Goal: Book appointment/travel/reservation

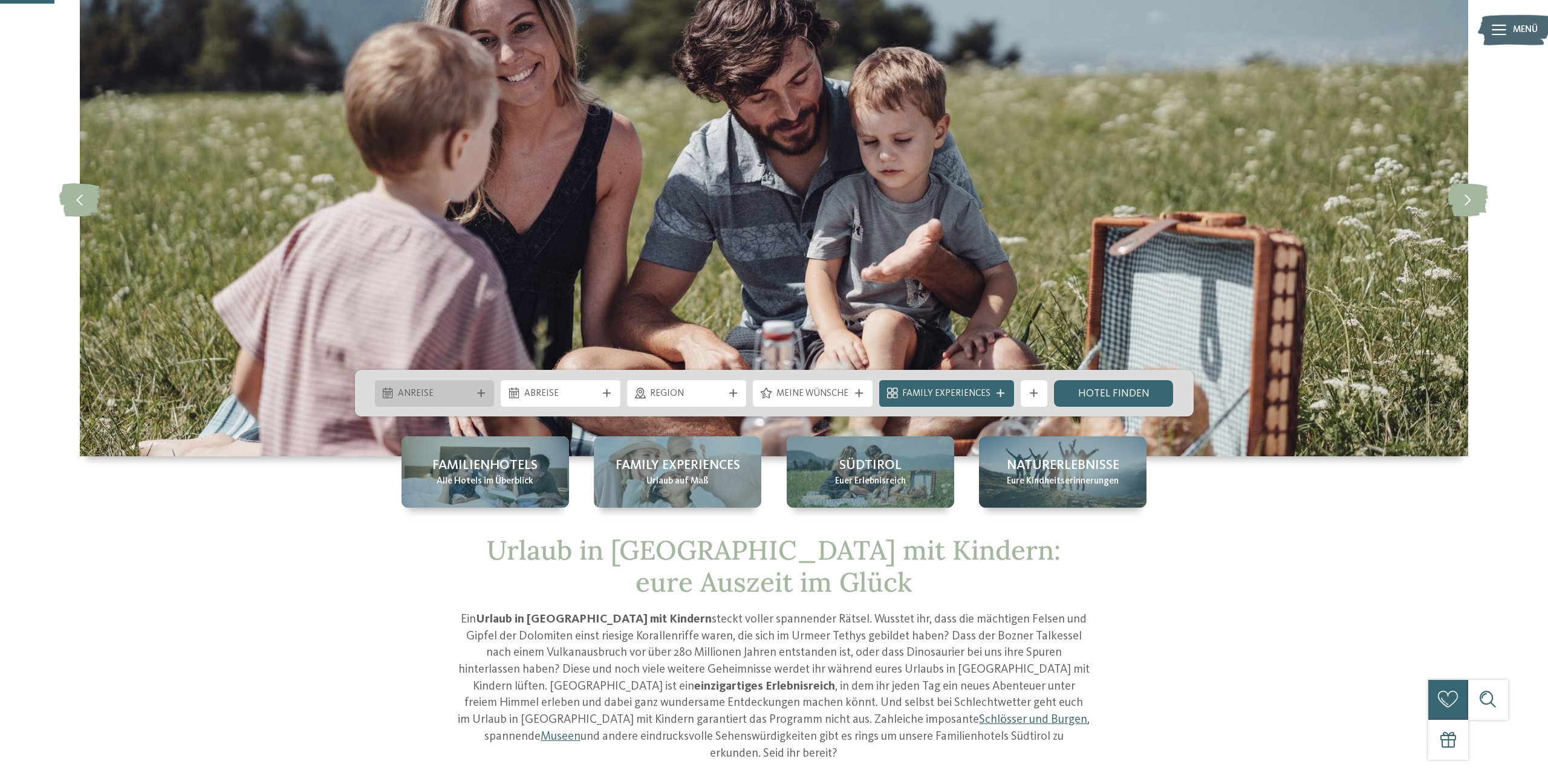
scroll to position [123, 0]
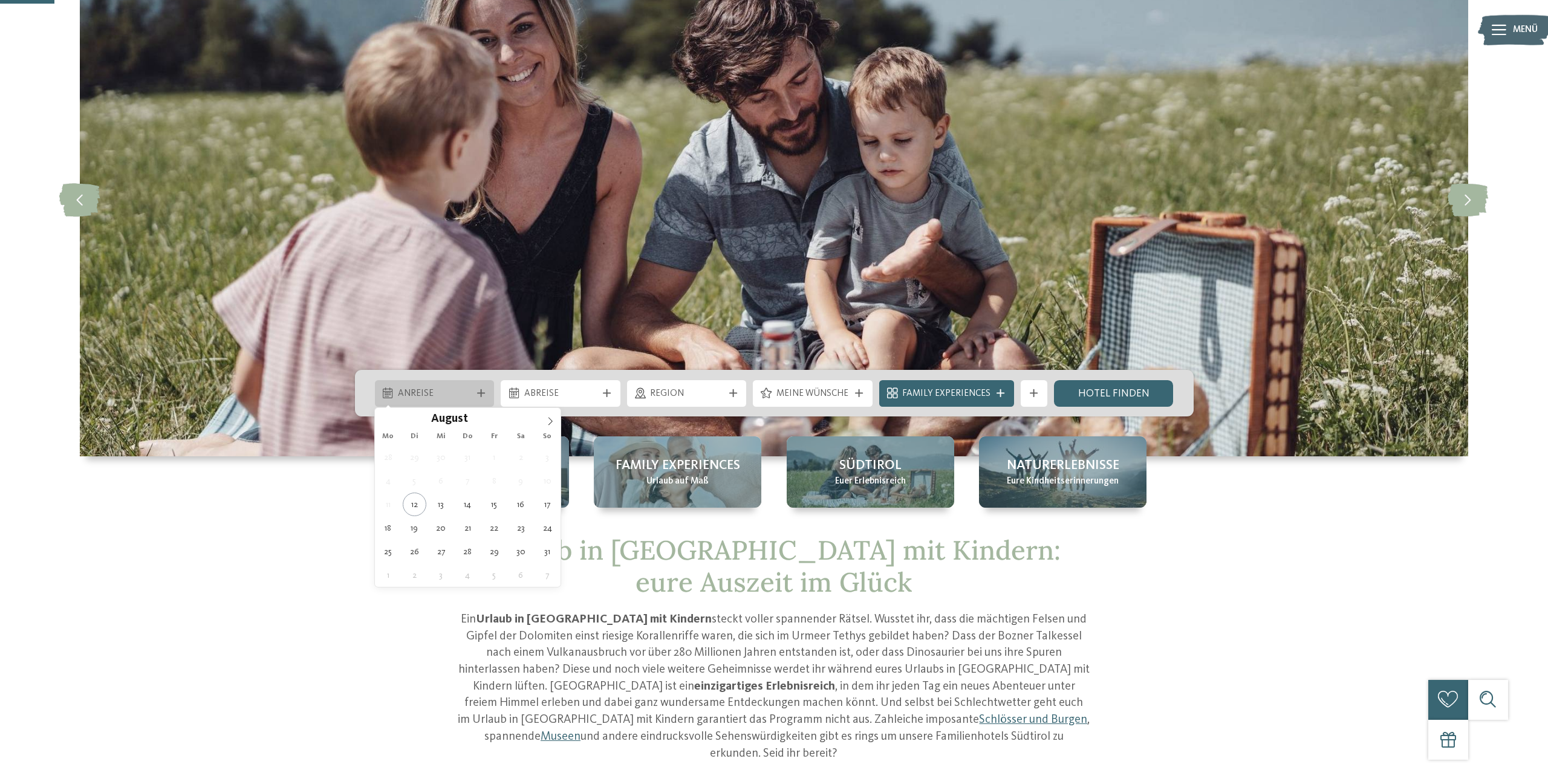
click at [470, 389] on span "Anreise" at bounding box center [434, 394] width 73 height 13
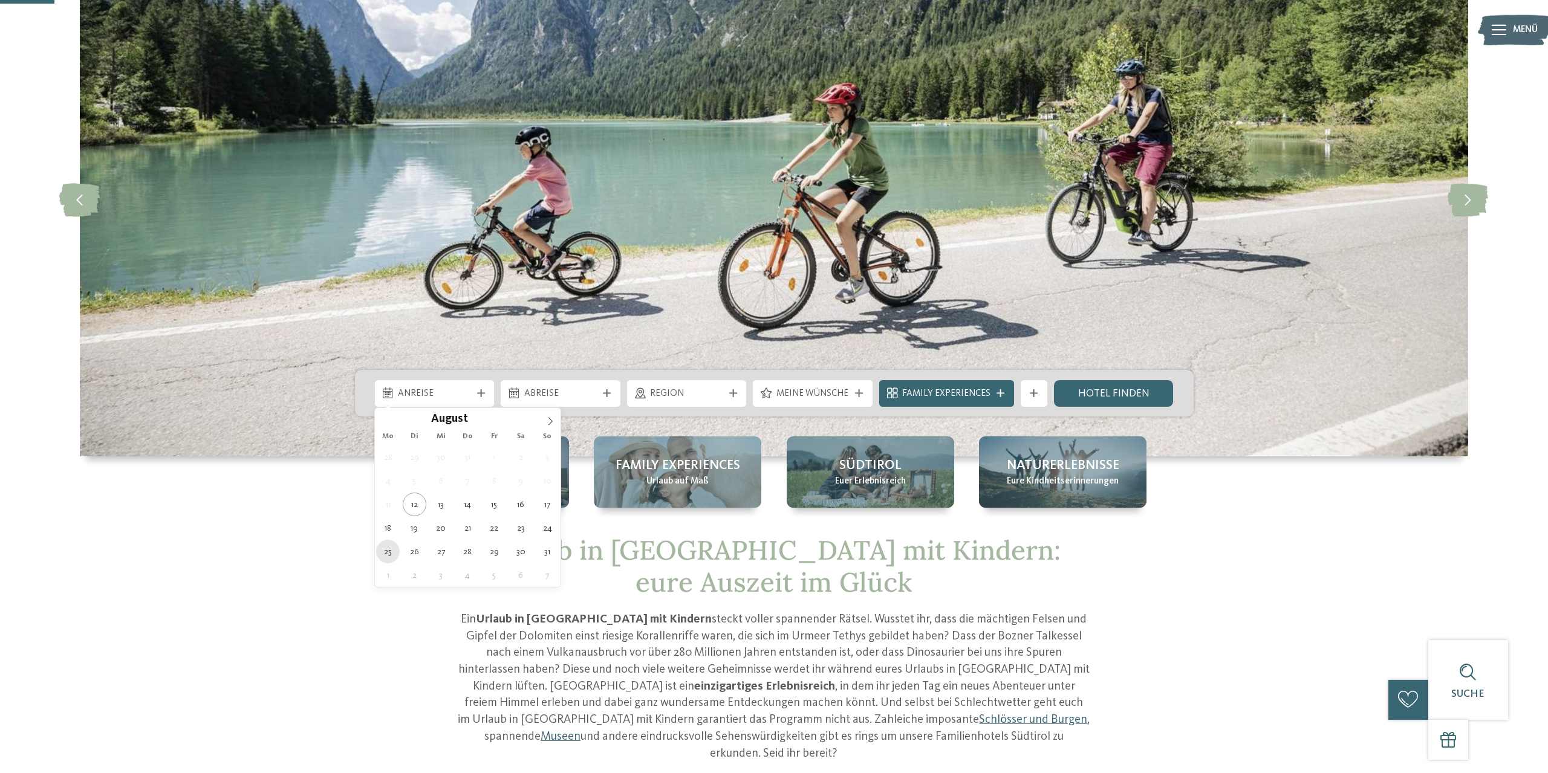
type div "25.08.2025"
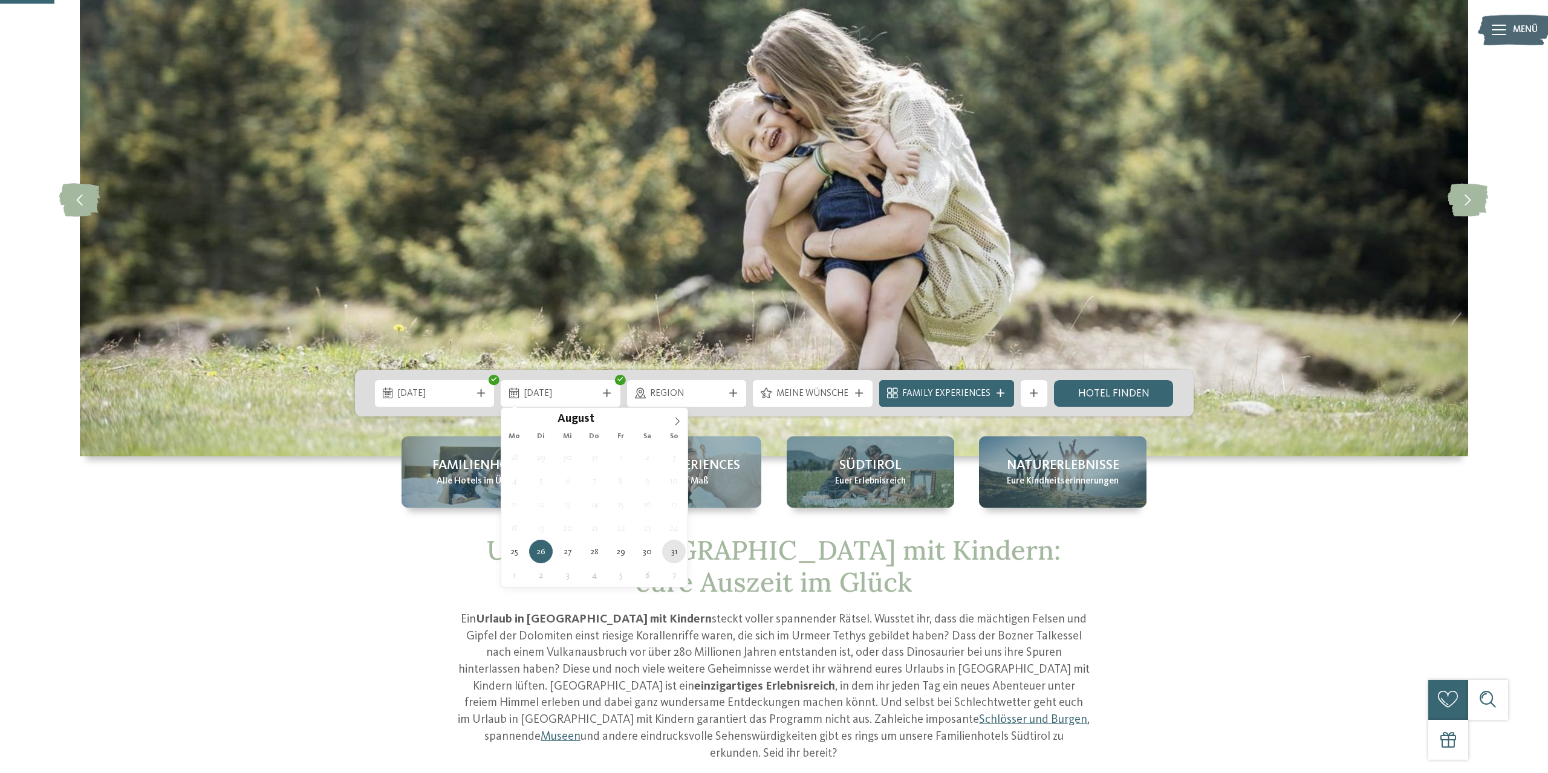
type div "31.08.2025"
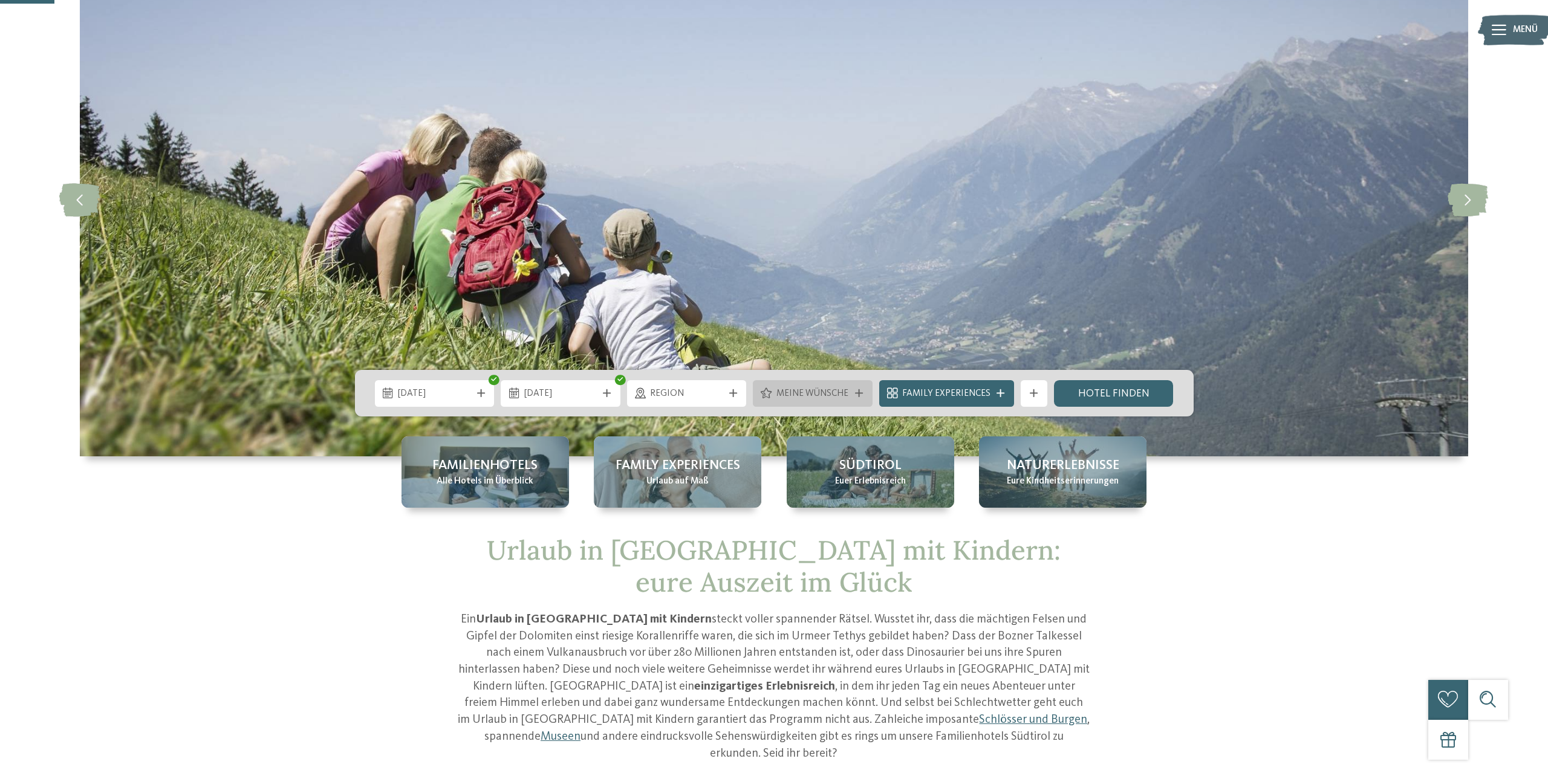
click at [859, 397] on icon at bounding box center [859, 393] width 8 height 8
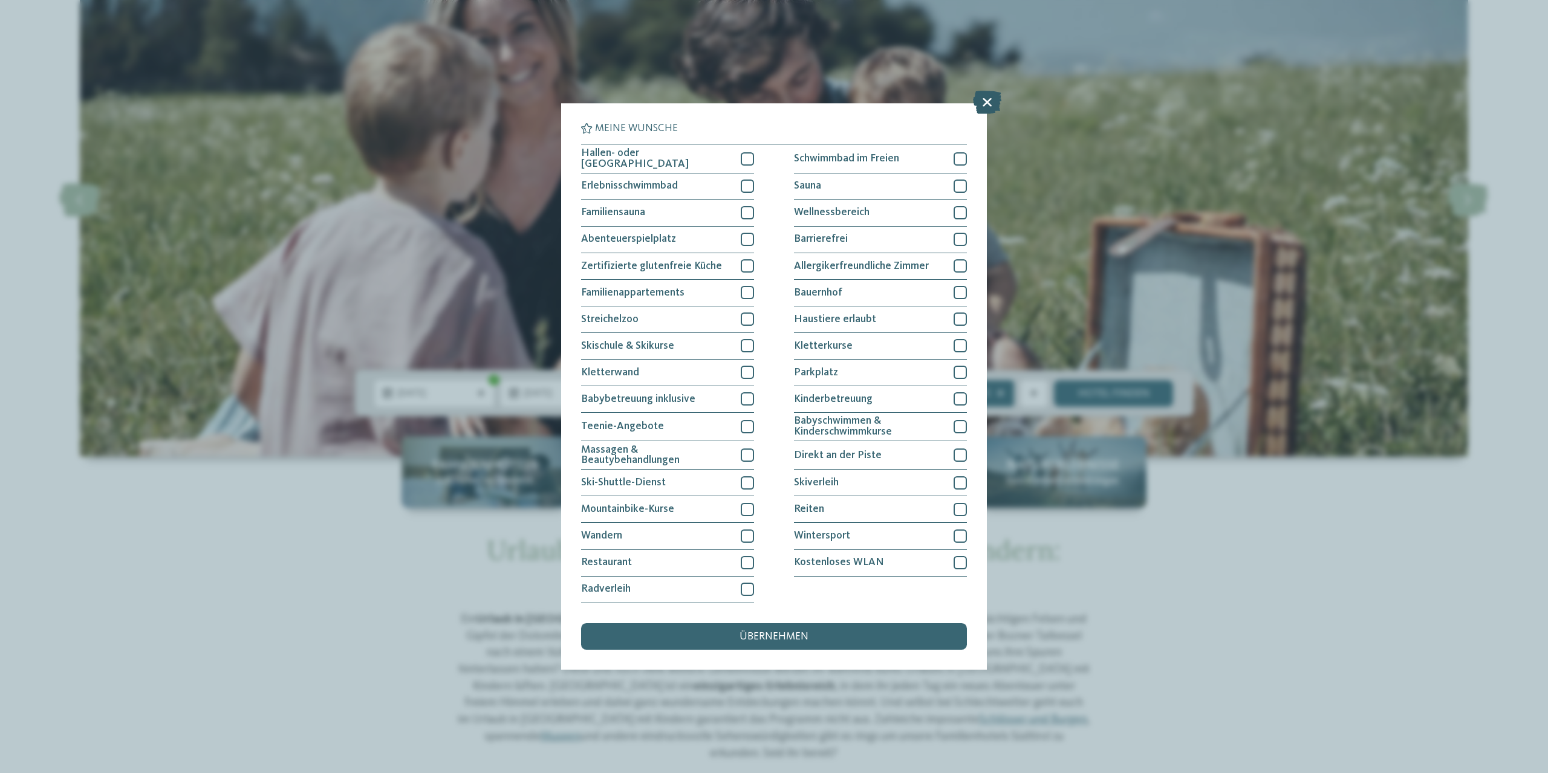
click at [989, 103] on icon at bounding box center [987, 102] width 28 height 23
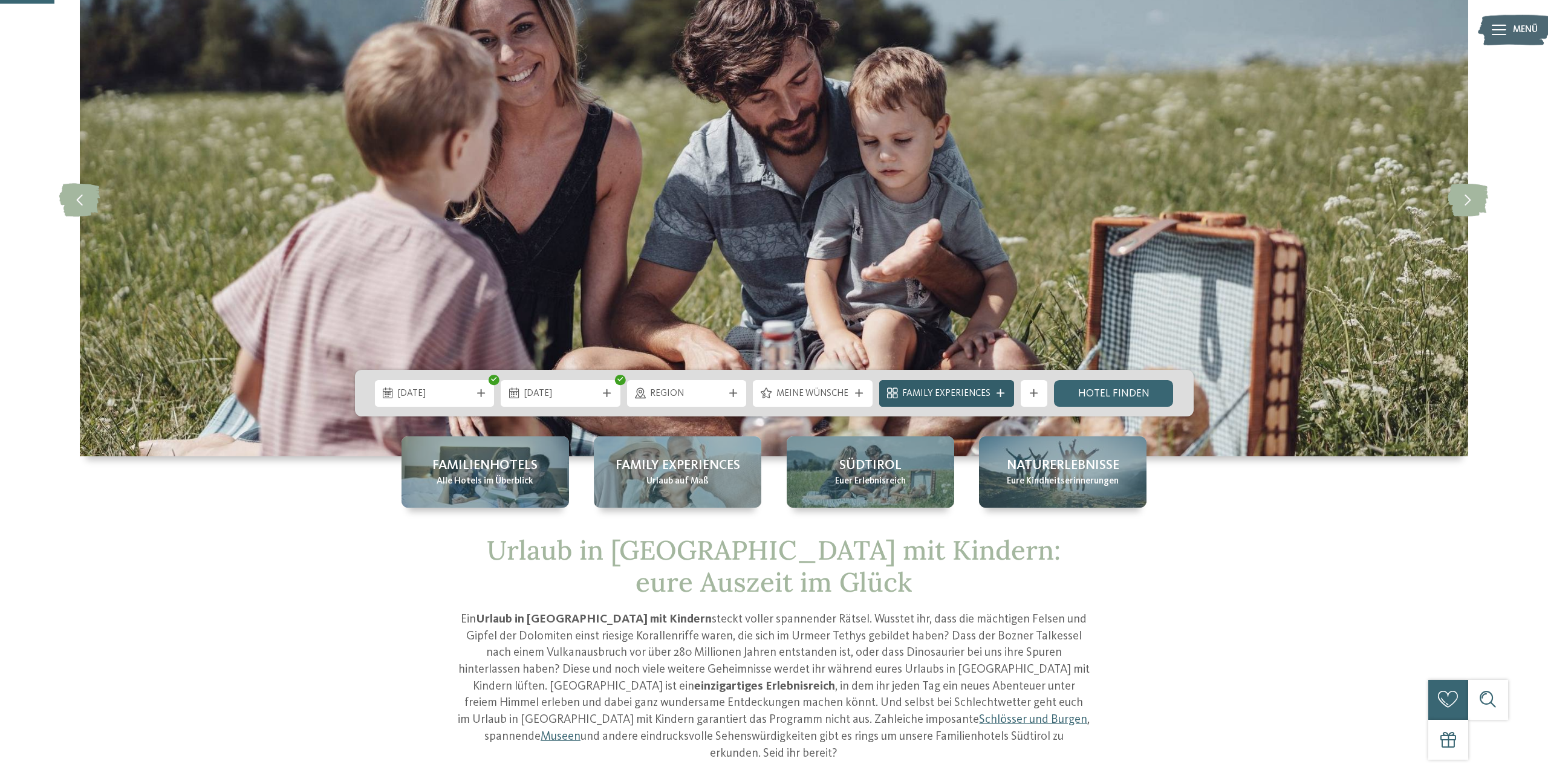
click at [992, 394] on div "Family Experiences" at bounding box center [946, 393] width 95 height 15
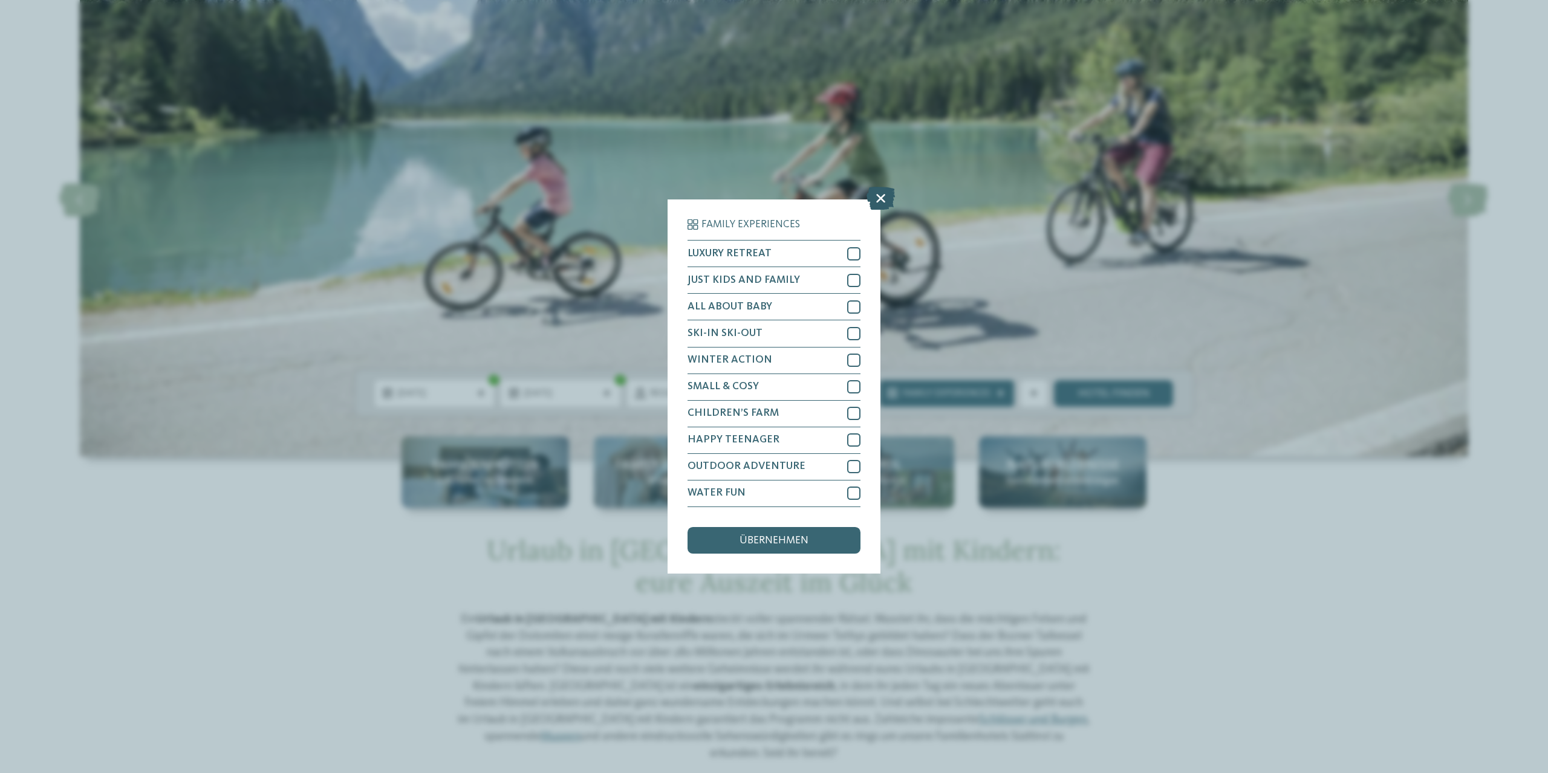
click at [884, 194] on icon at bounding box center [881, 198] width 28 height 23
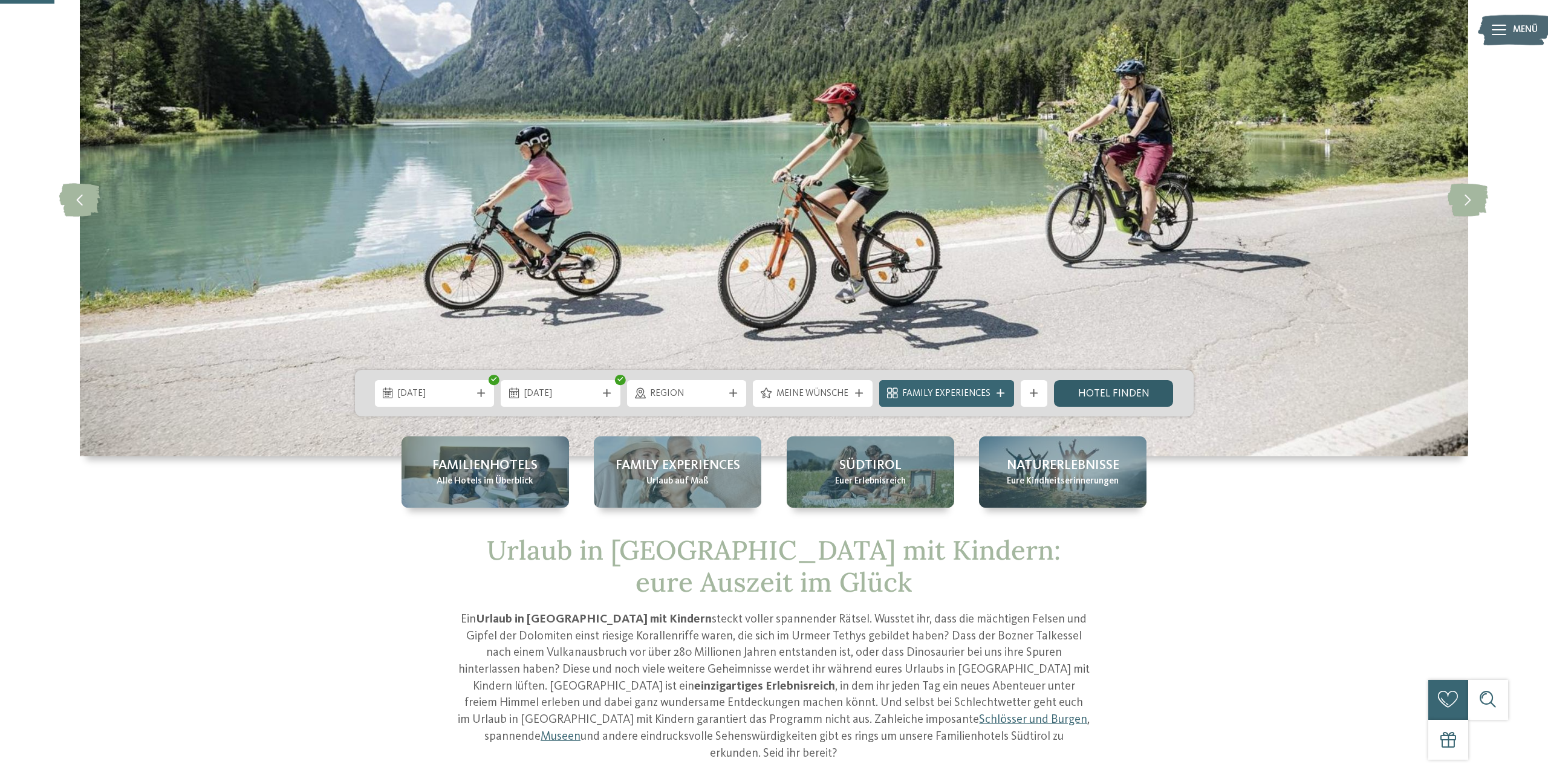
click at [1115, 390] on link "Hotel finden" at bounding box center [1114, 393] width 120 height 27
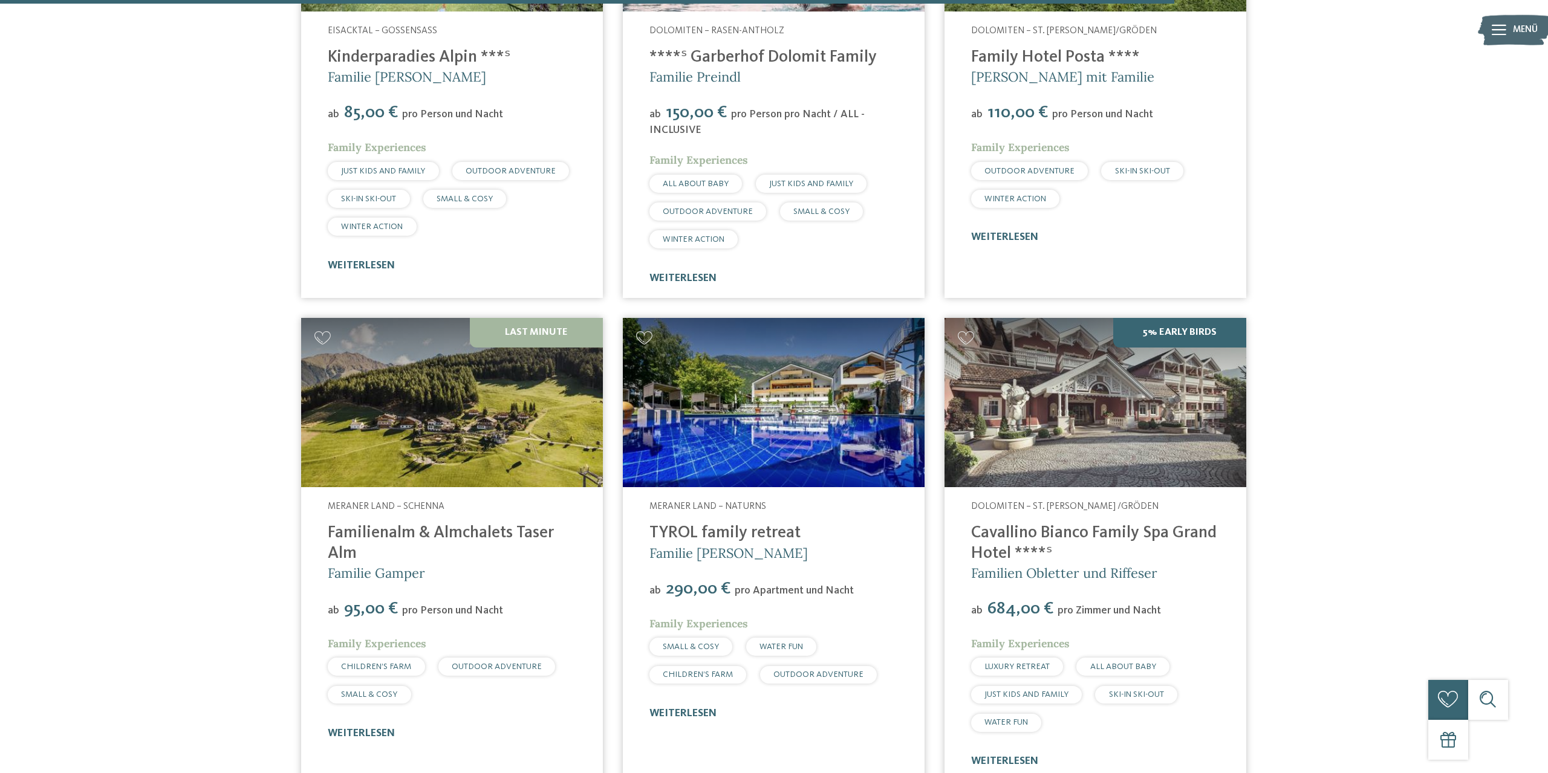
scroll to position [3588, 0]
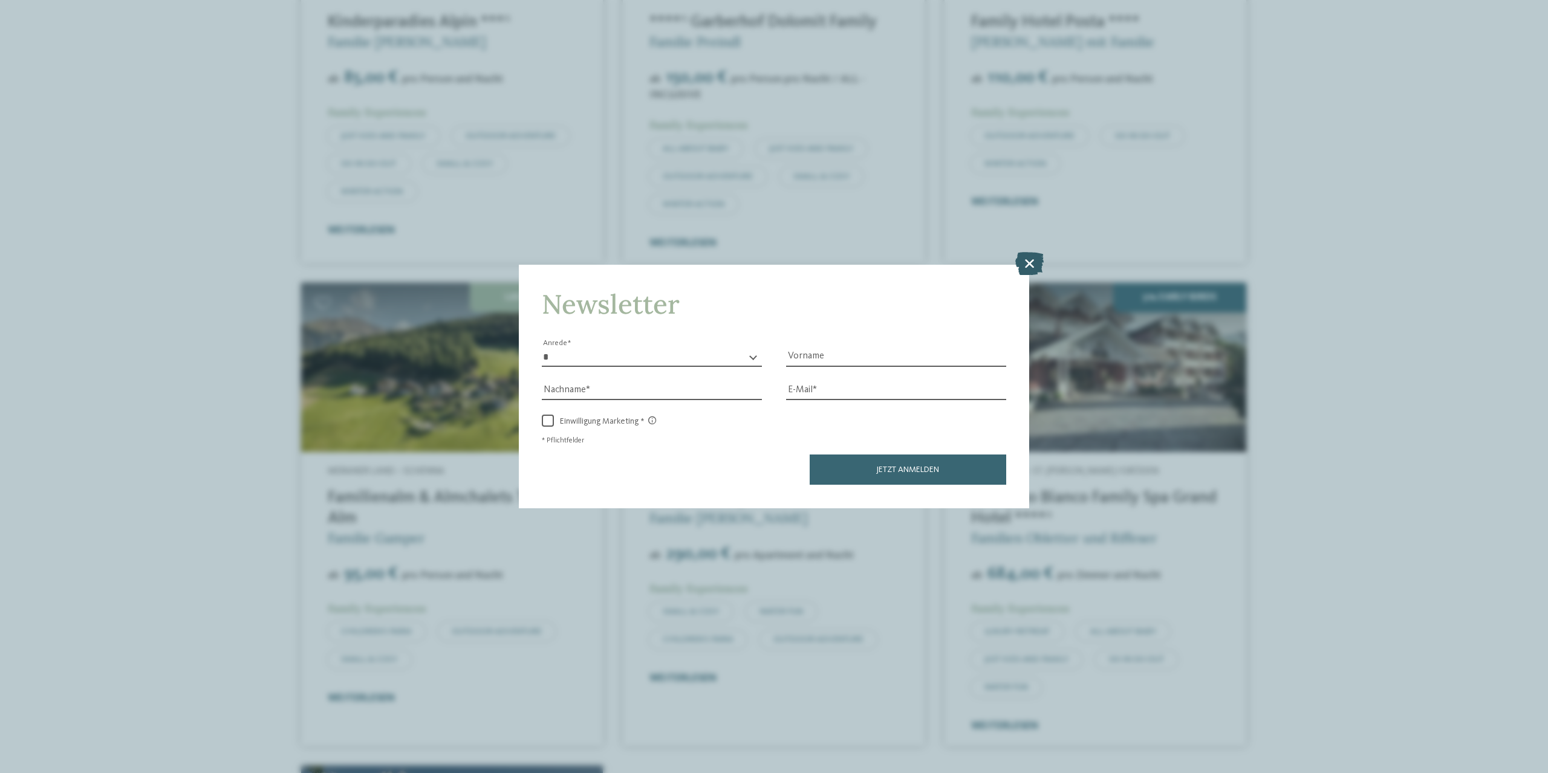
click at [1033, 262] on icon at bounding box center [1029, 263] width 28 height 23
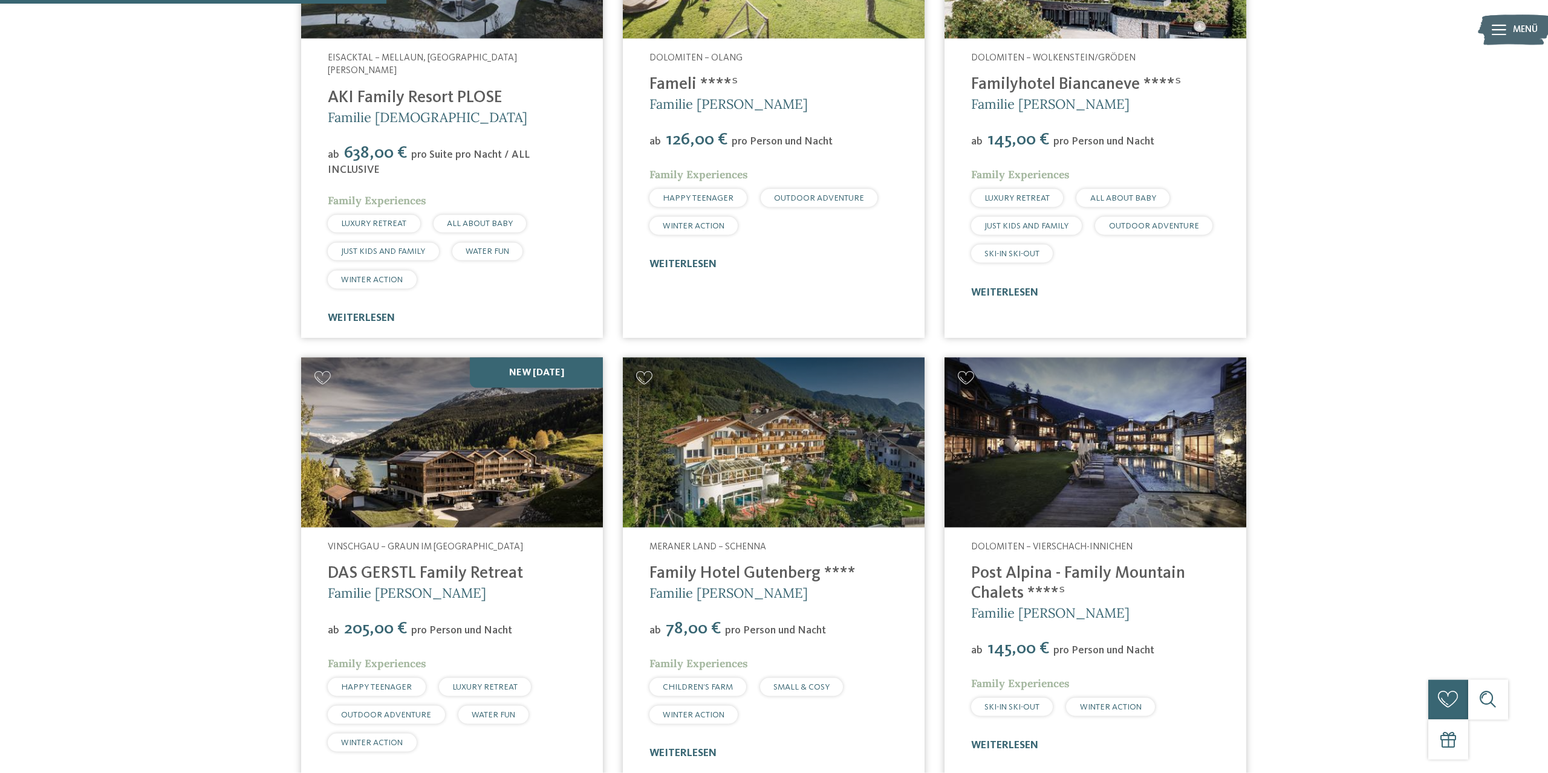
scroll to position [1183, 0]
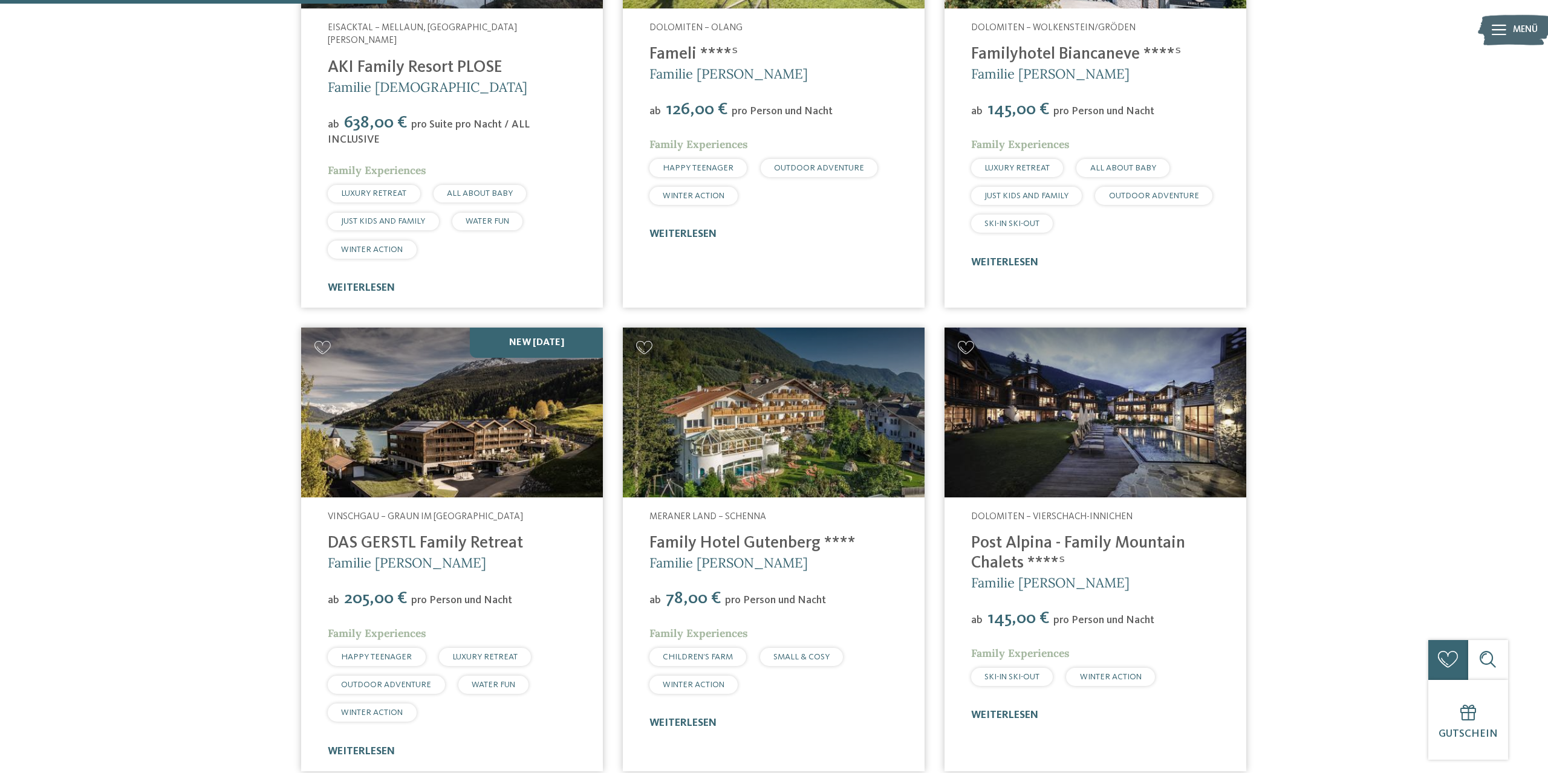
click at [1029, 467] on img at bounding box center [1096, 413] width 302 height 170
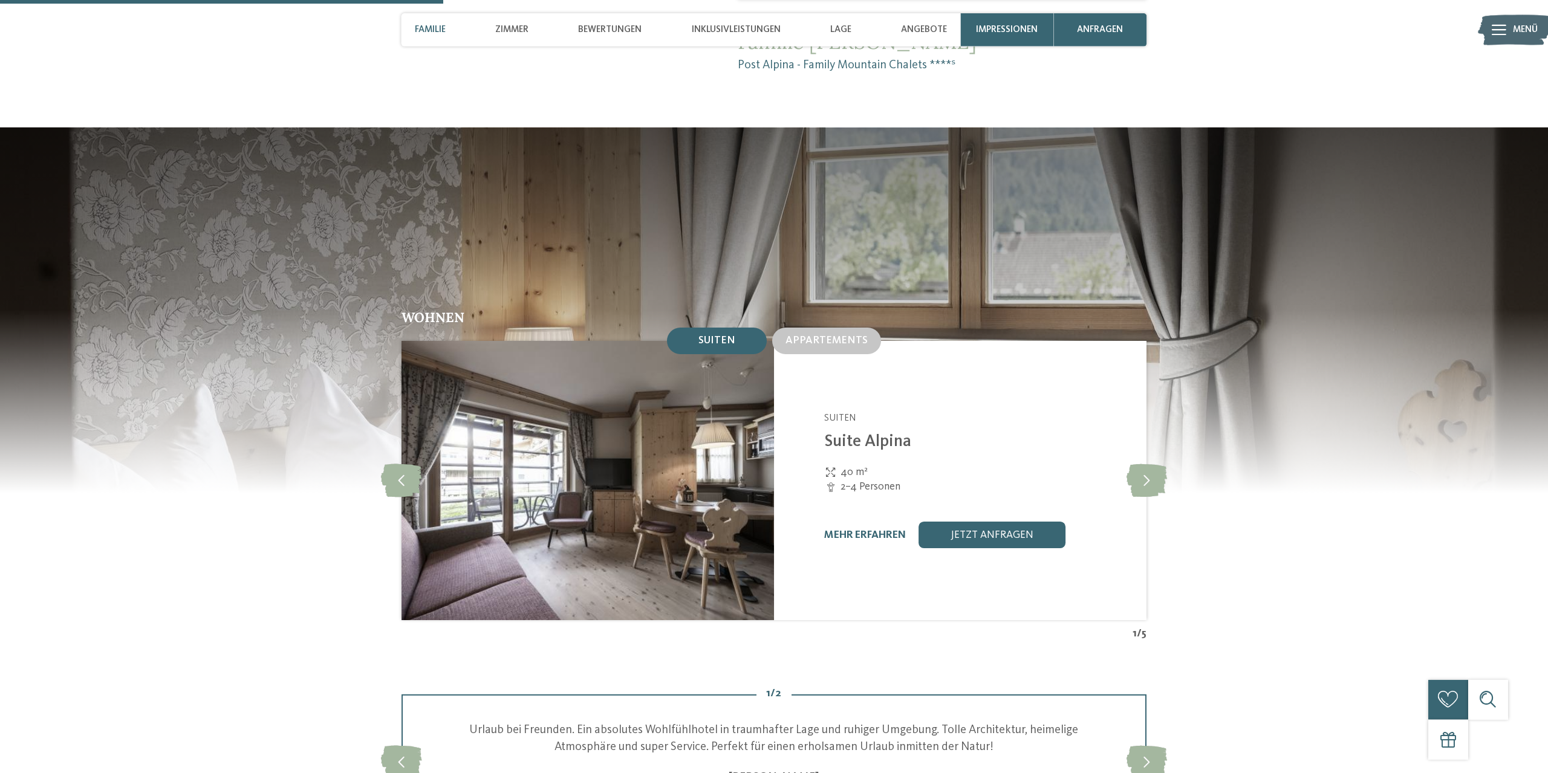
scroll to position [1357, 0]
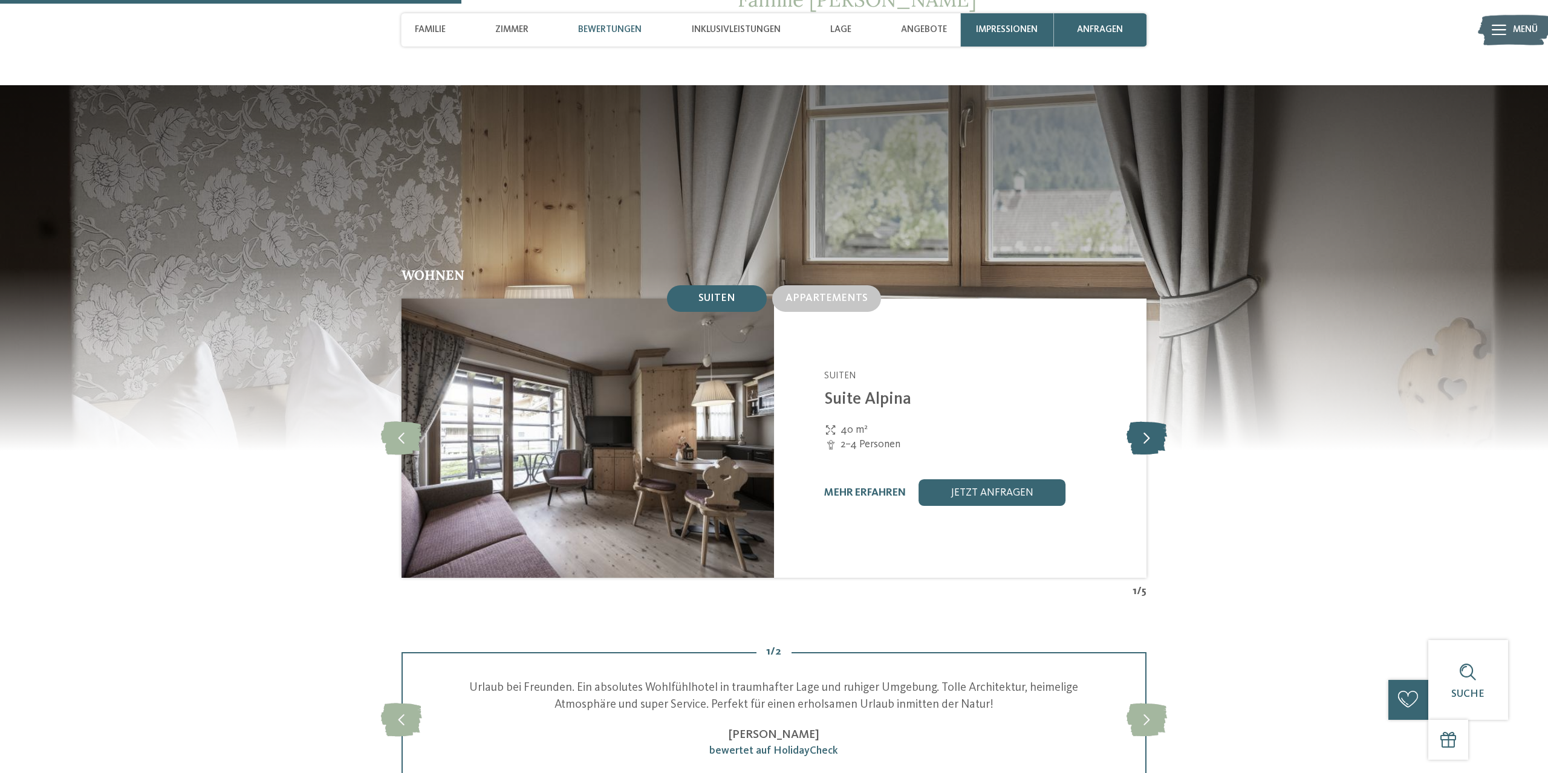
click at [1137, 421] on icon at bounding box center [1147, 437] width 41 height 33
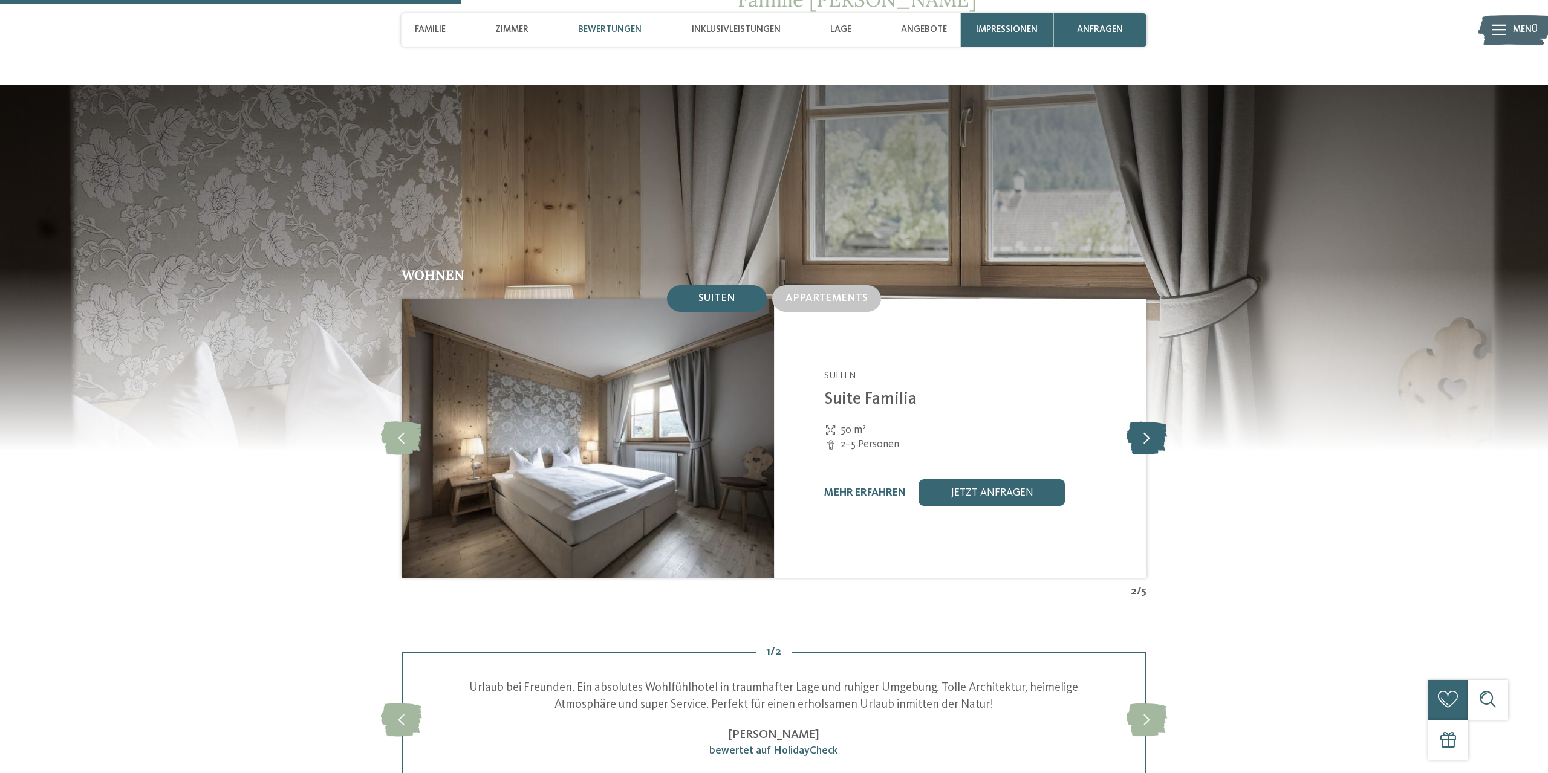
click at [1137, 421] on icon at bounding box center [1147, 437] width 41 height 33
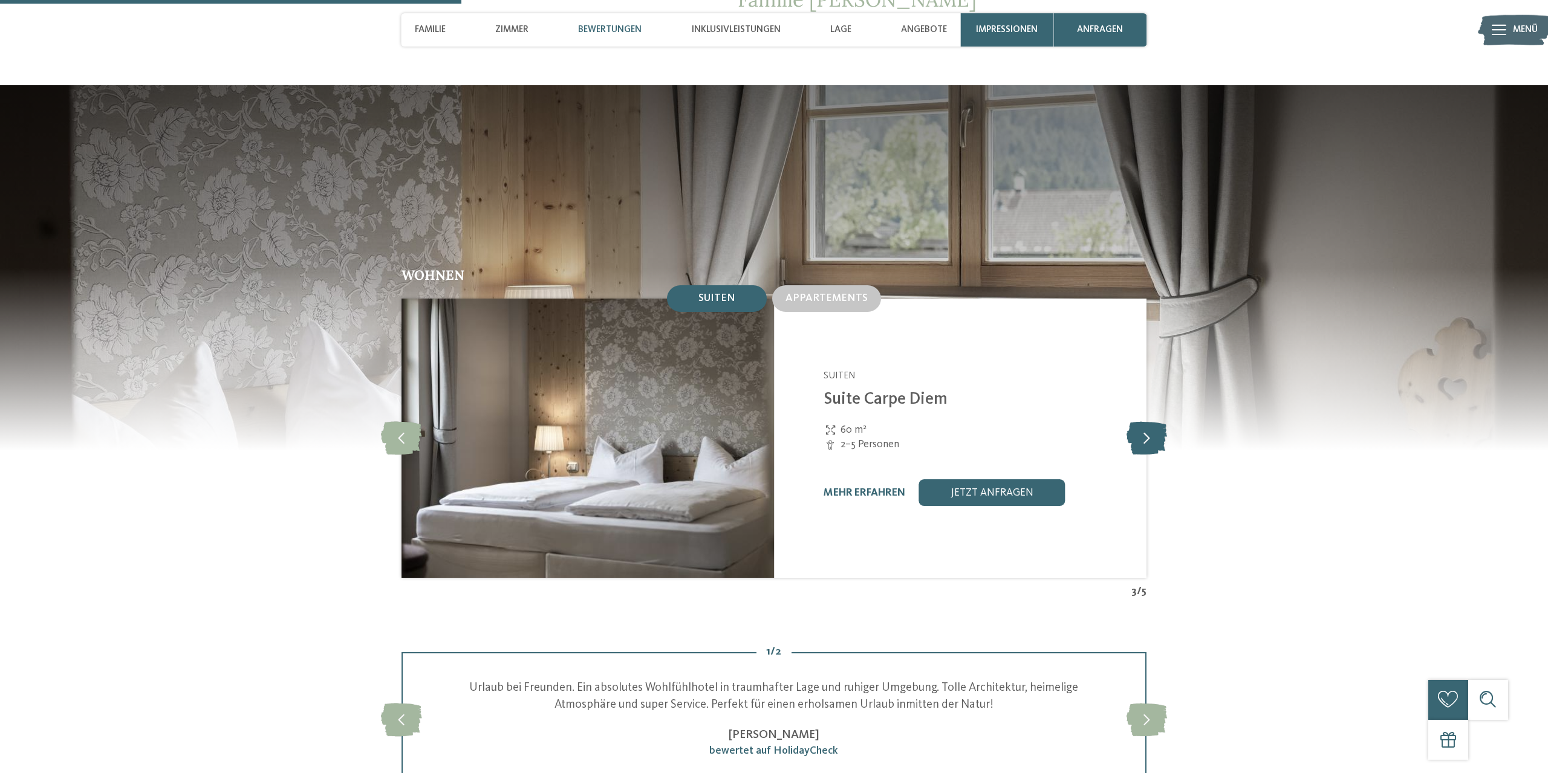
click at [1137, 421] on icon at bounding box center [1147, 437] width 41 height 33
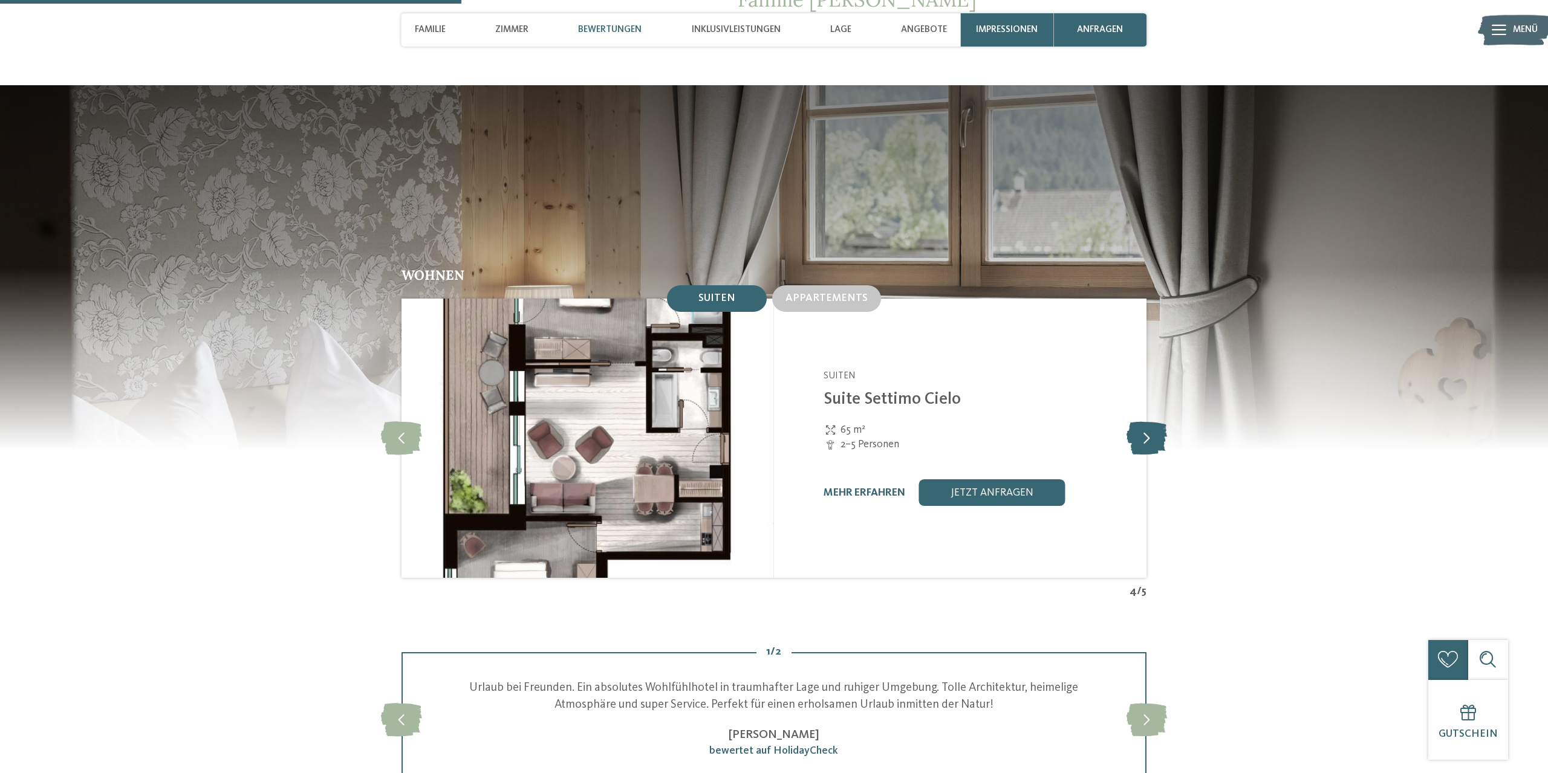
click at [1137, 421] on icon at bounding box center [1147, 437] width 41 height 33
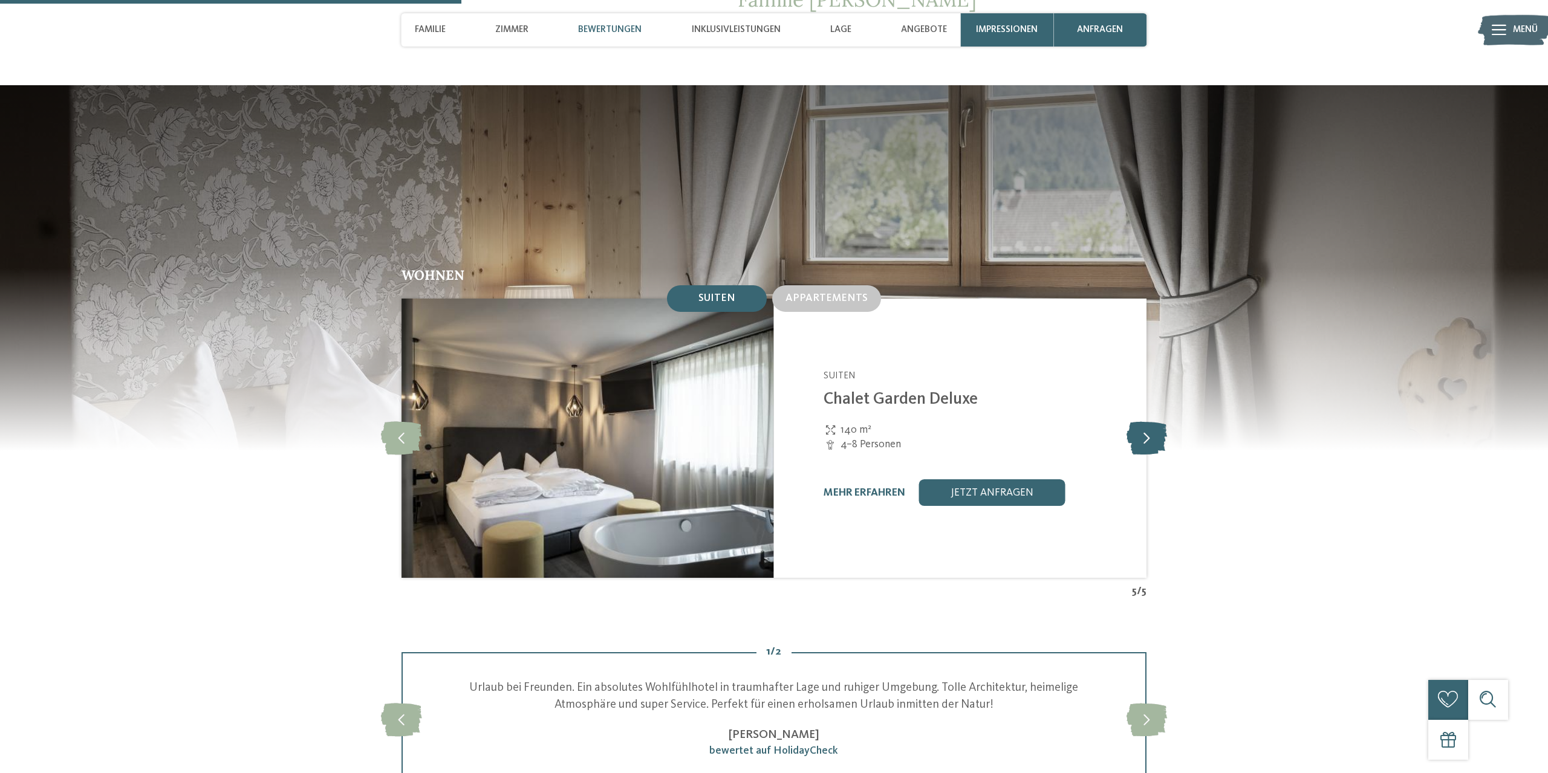
click at [1137, 421] on icon at bounding box center [1147, 437] width 41 height 33
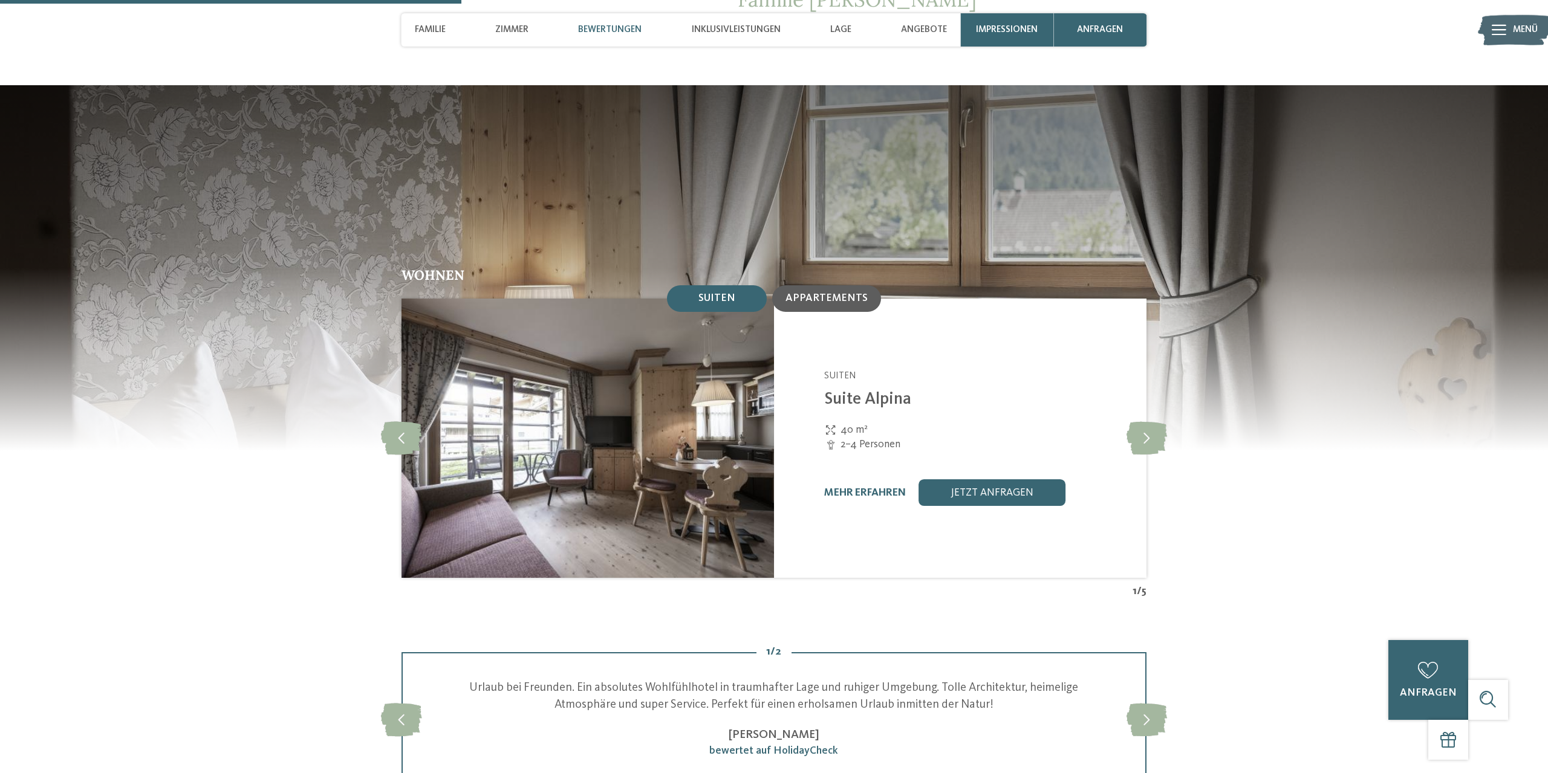
click at [825, 293] on span "Appartements" at bounding box center [827, 298] width 82 height 10
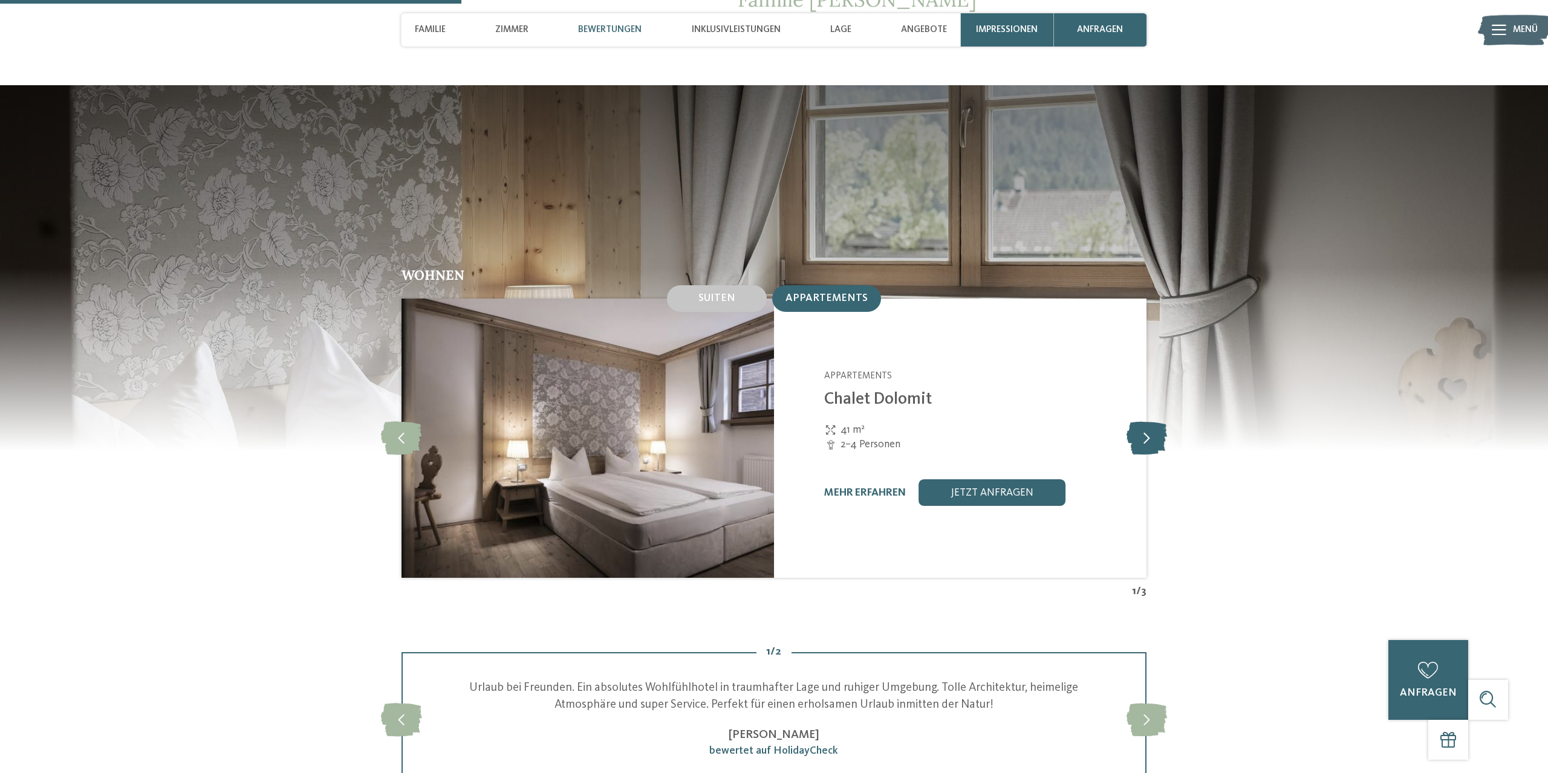
click at [1149, 421] on icon at bounding box center [1147, 437] width 41 height 33
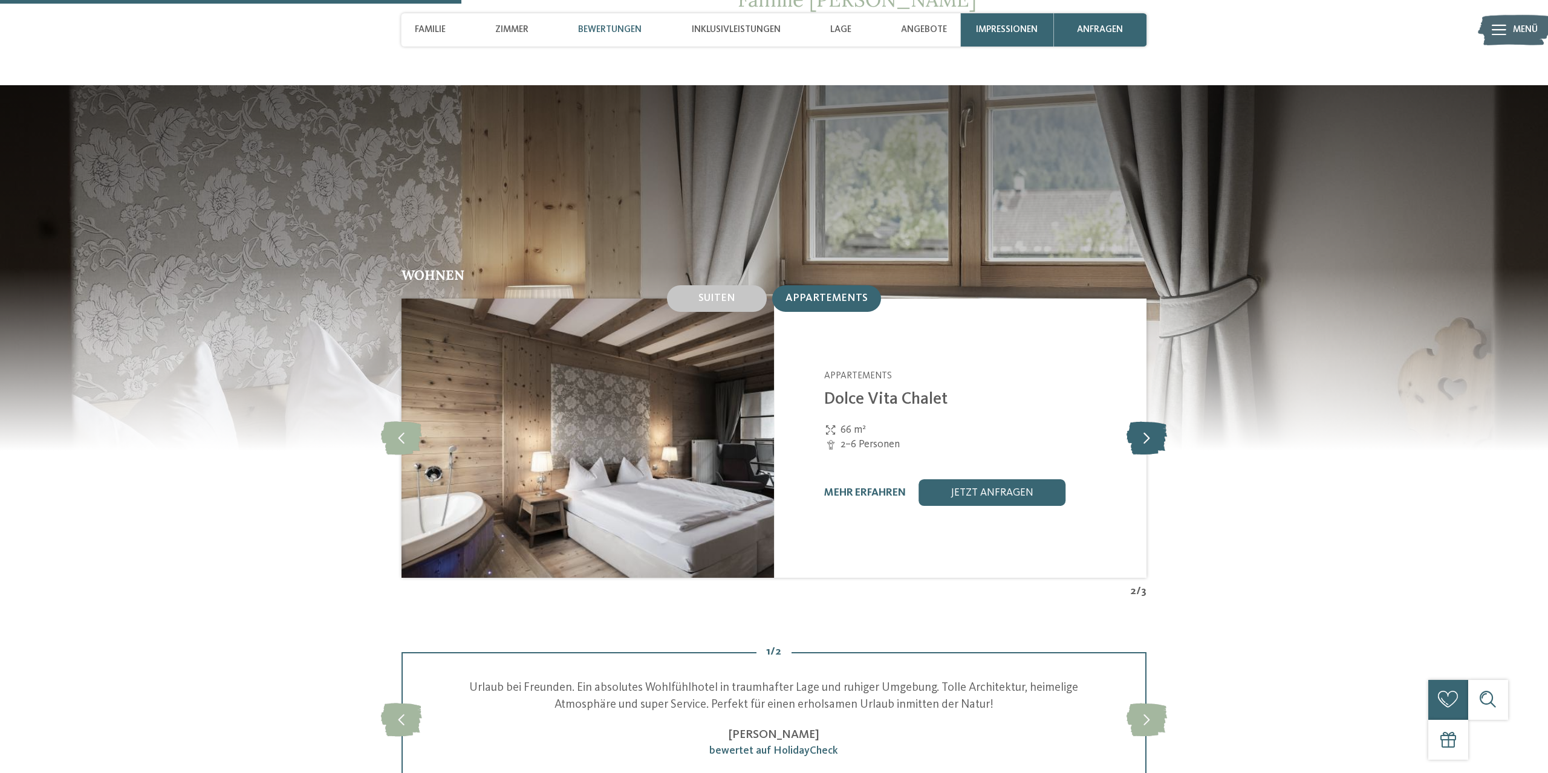
click at [1149, 421] on icon at bounding box center [1147, 437] width 41 height 33
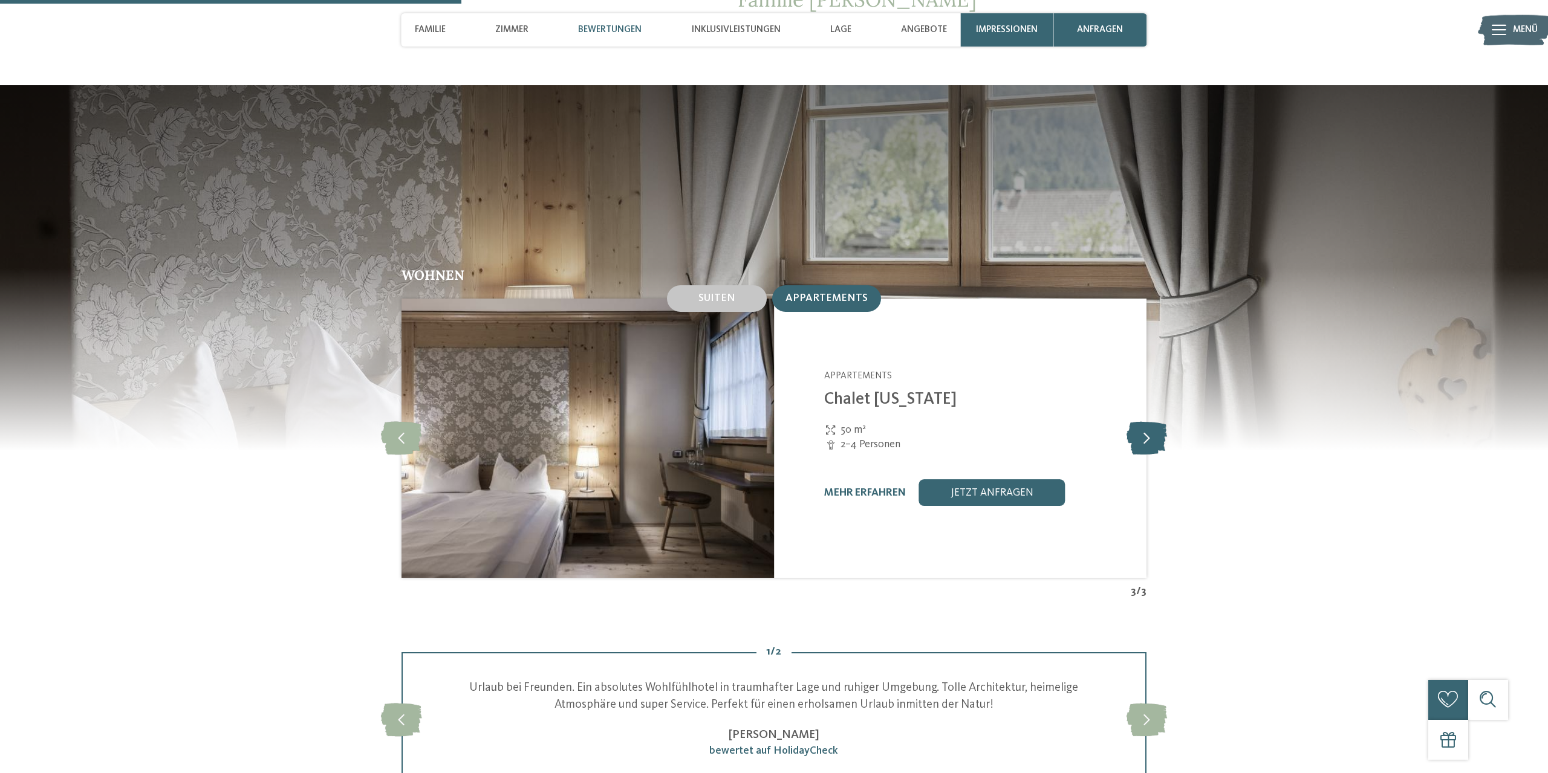
click at [1149, 421] on icon at bounding box center [1147, 437] width 41 height 33
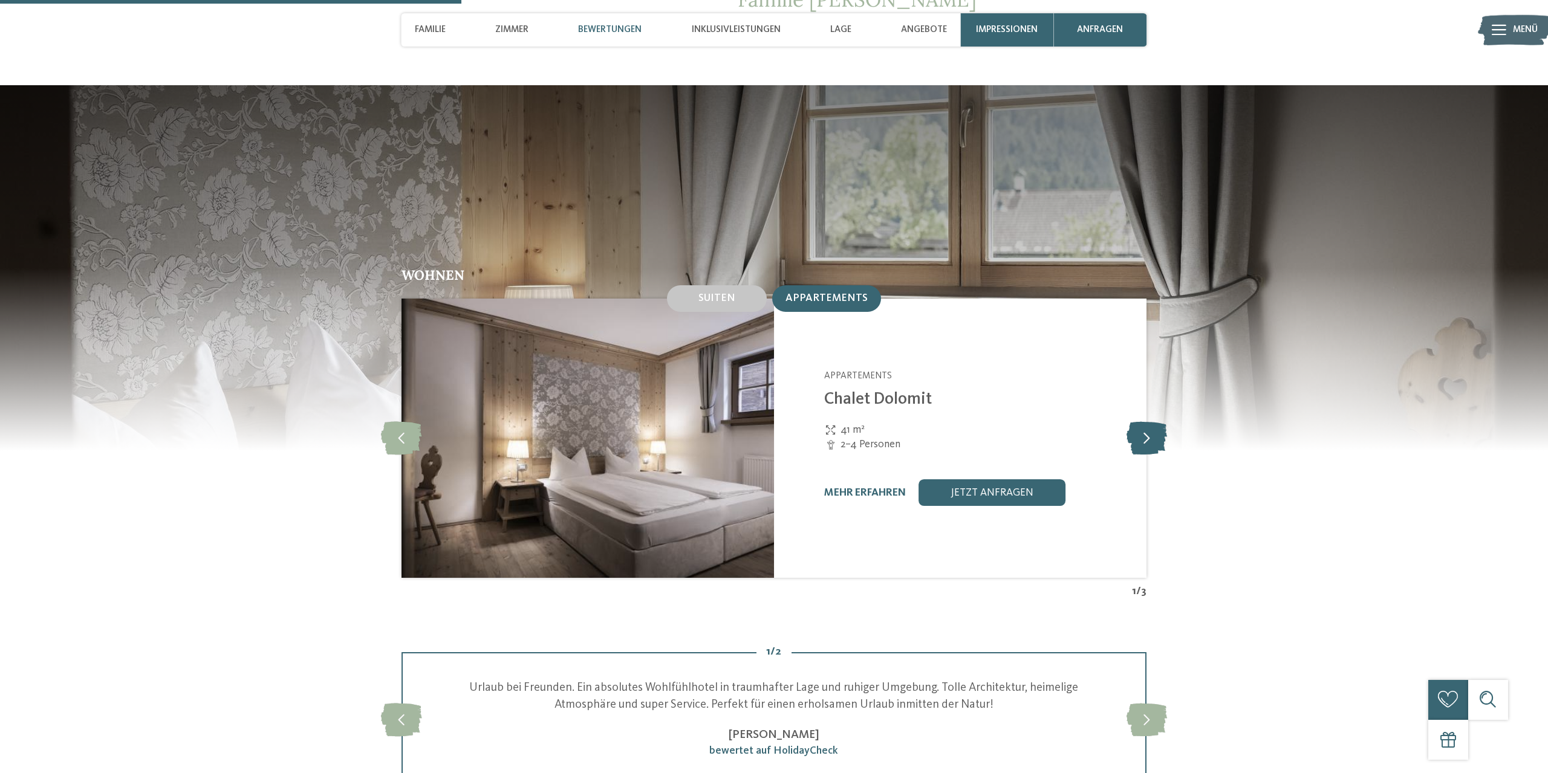
click at [1149, 421] on icon at bounding box center [1147, 437] width 41 height 33
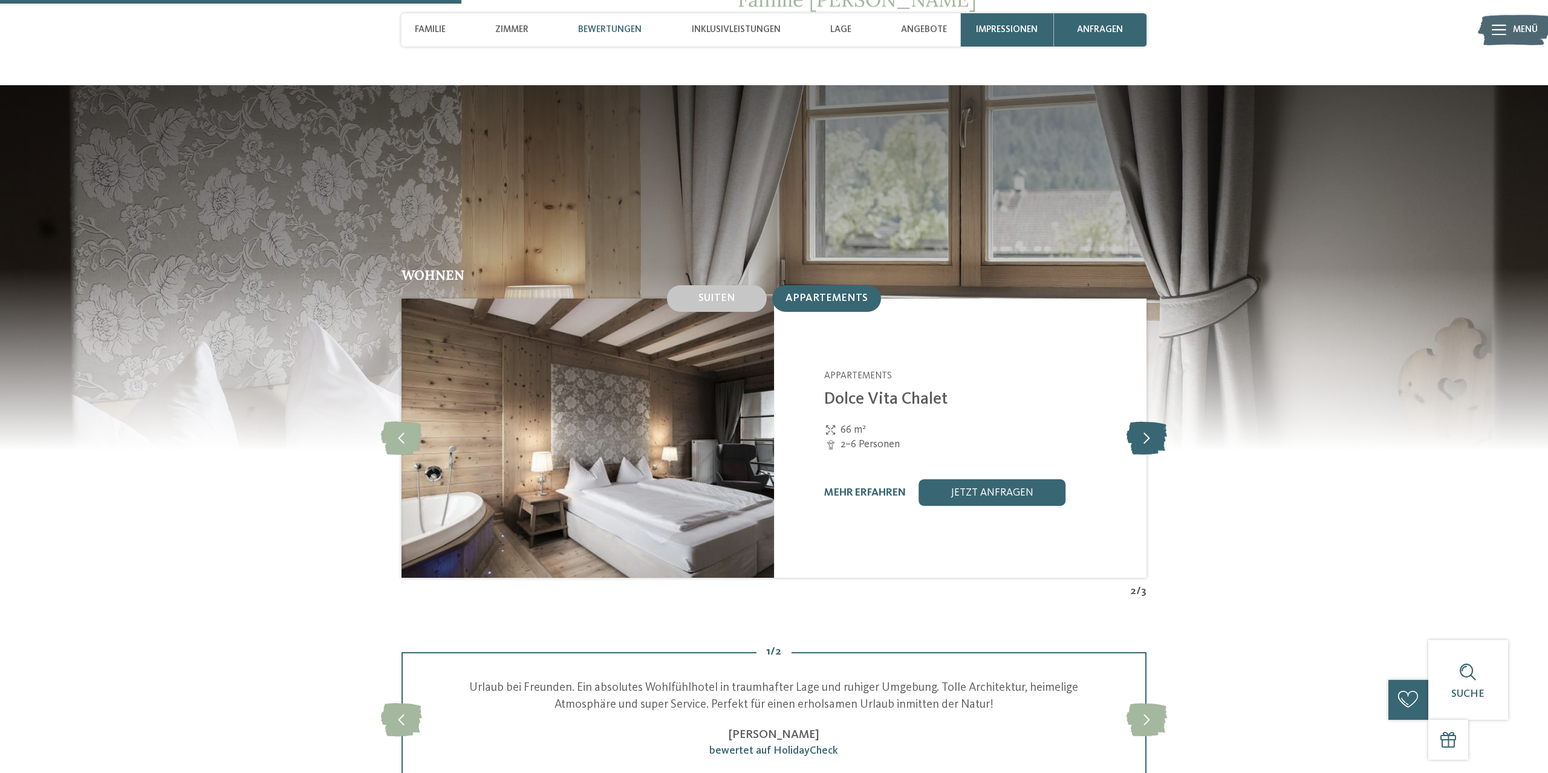
click at [1149, 421] on icon at bounding box center [1147, 437] width 41 height 33
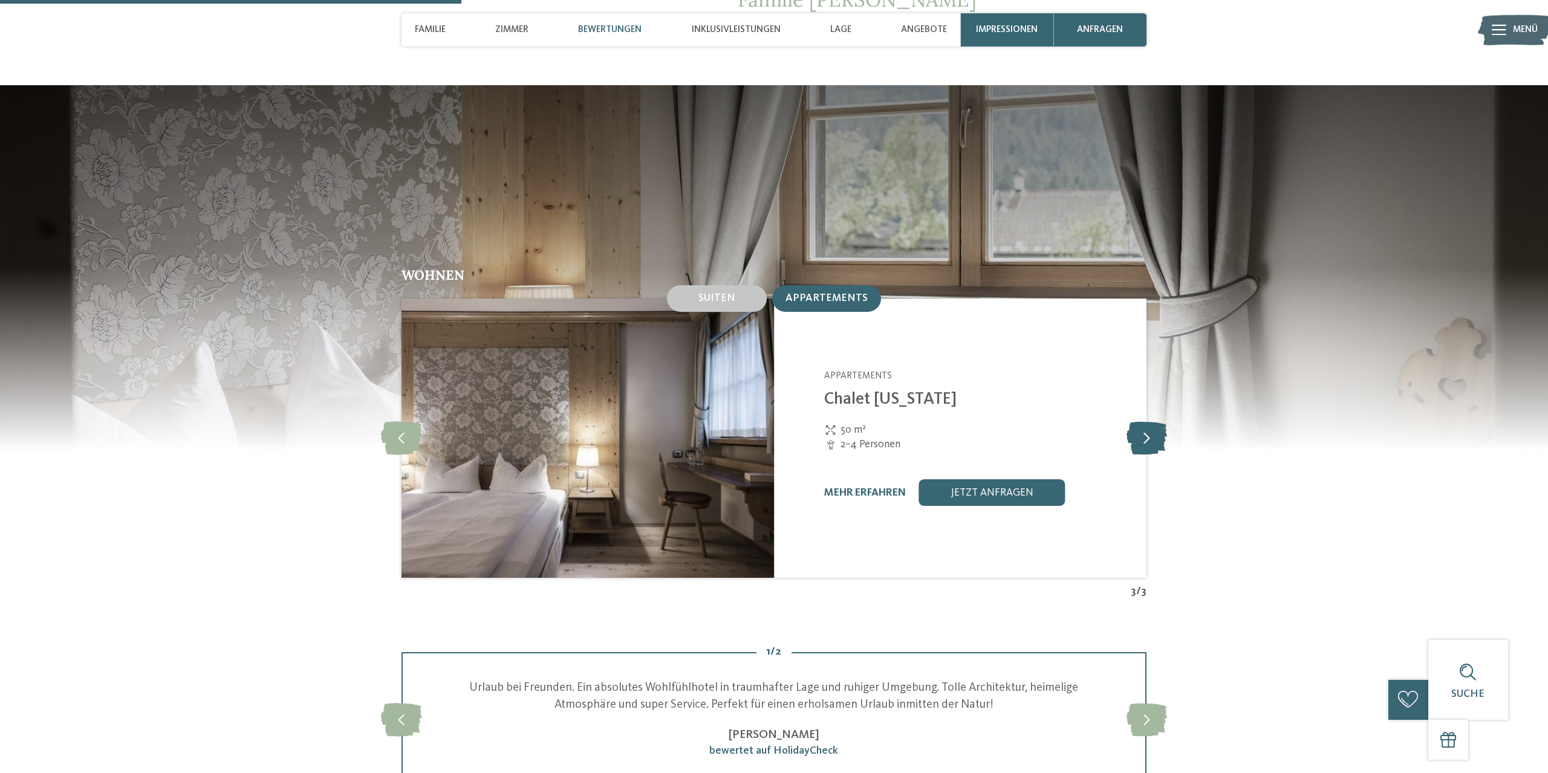
click at [1149, 421] on icon at bounding box center [1147, 437] width 41 height 33
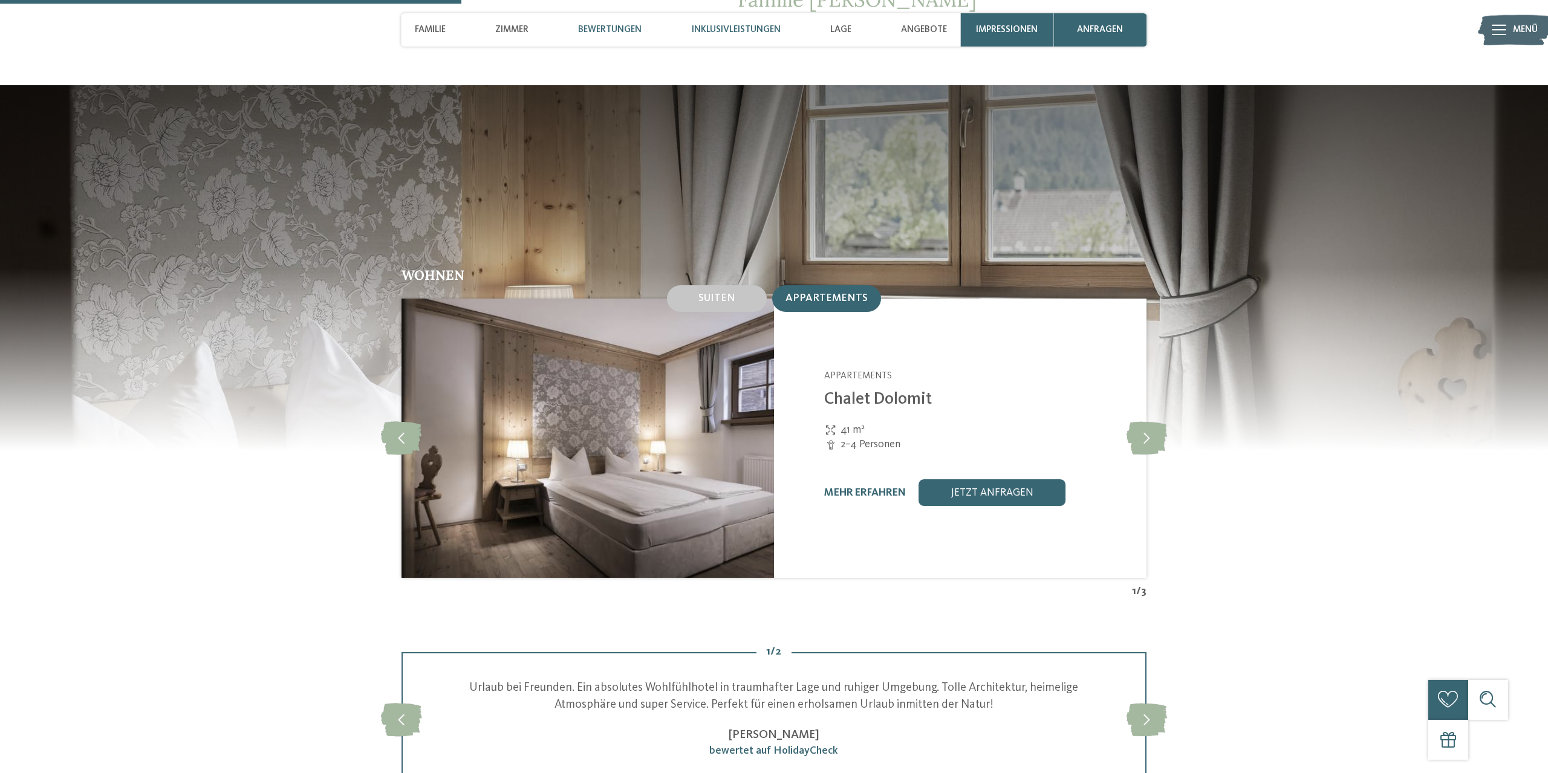
click at [694, 39] on div "Inklusivleistungen" at bounding box center [736, 29] width 102 height 33
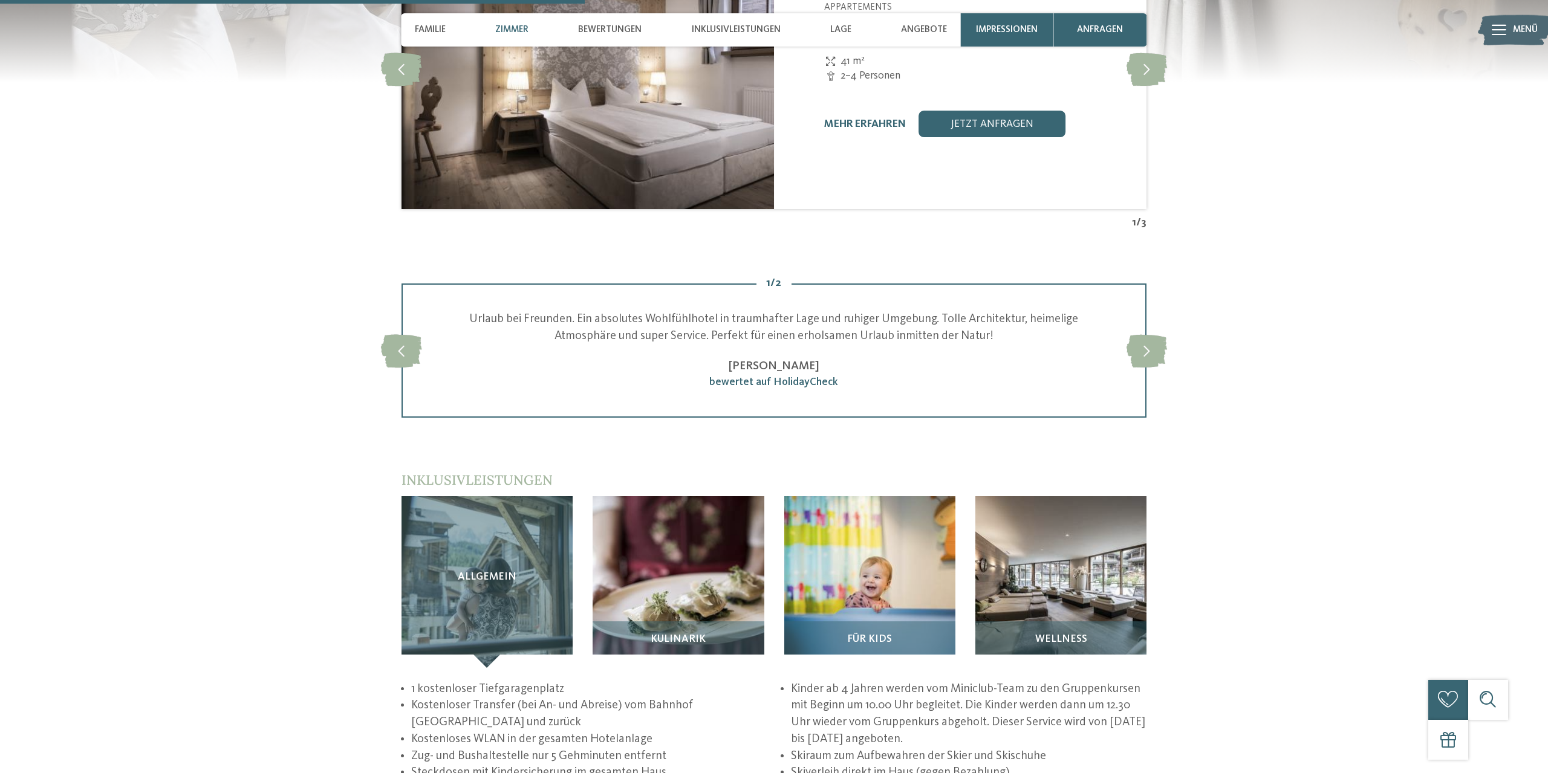
scroll to position [1294, 0]
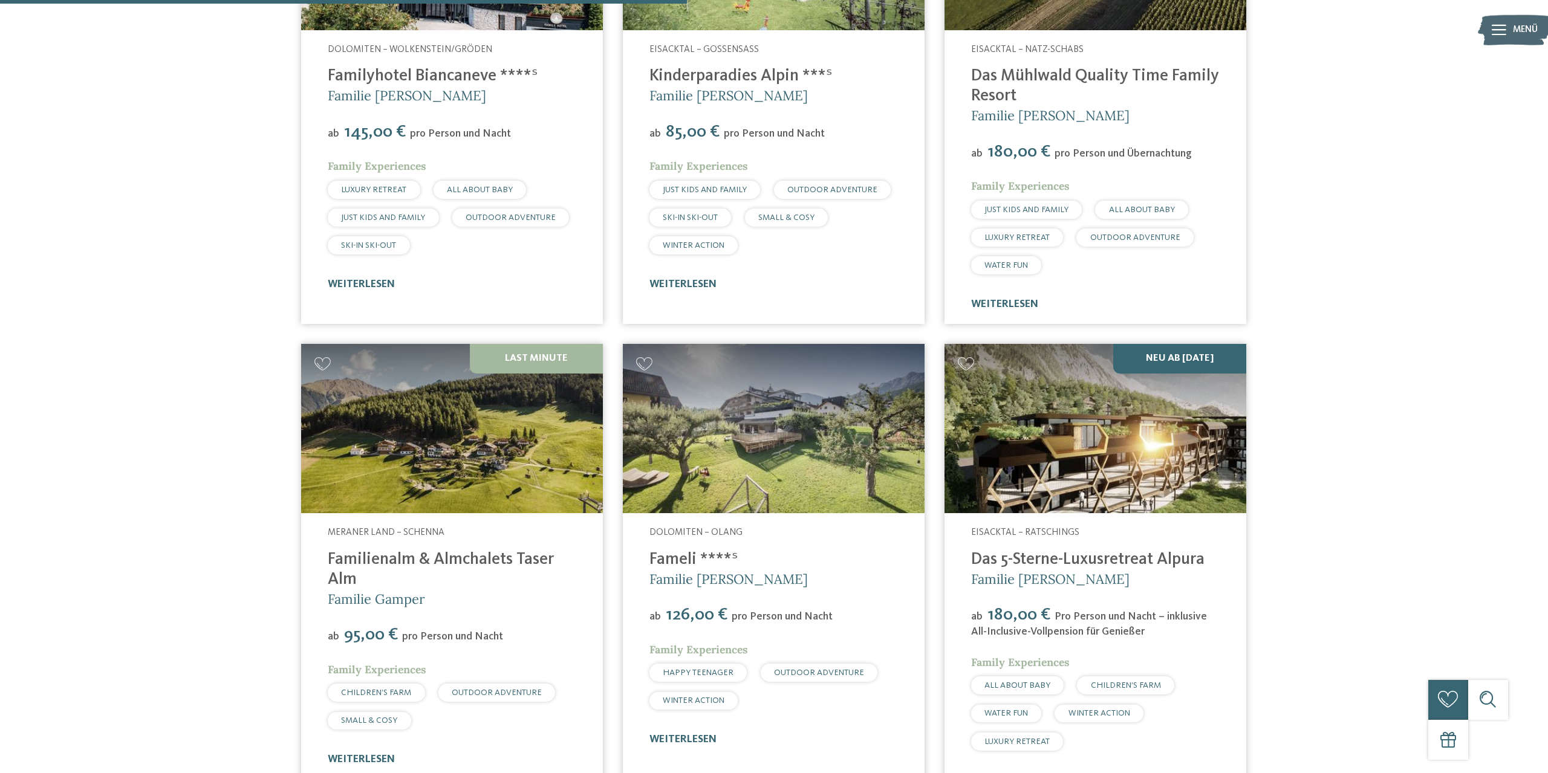
scroll to position [2097, 0]
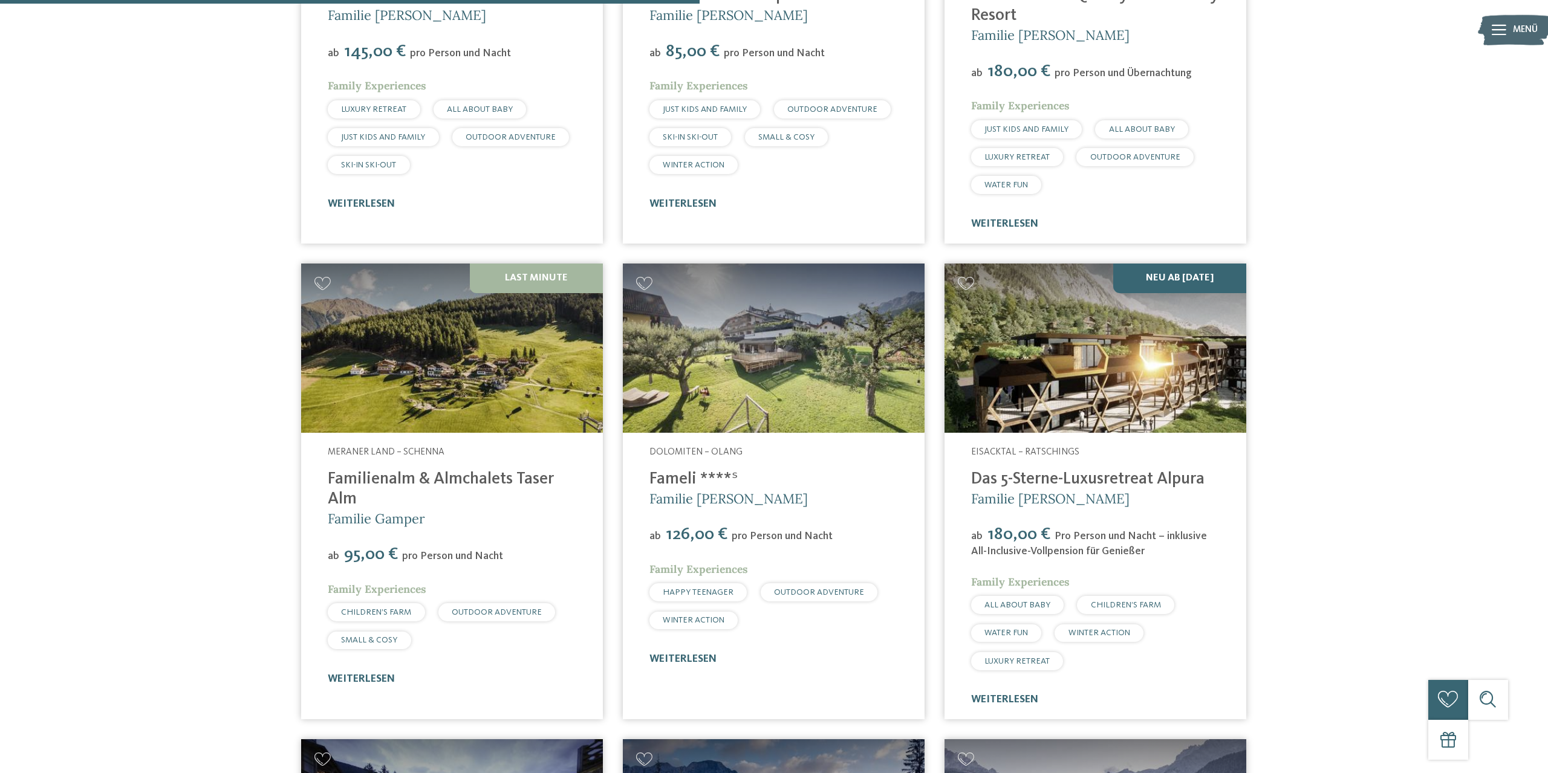
click at [1095, 322] on img at bounding box center [1096, 349] width 302 height 170
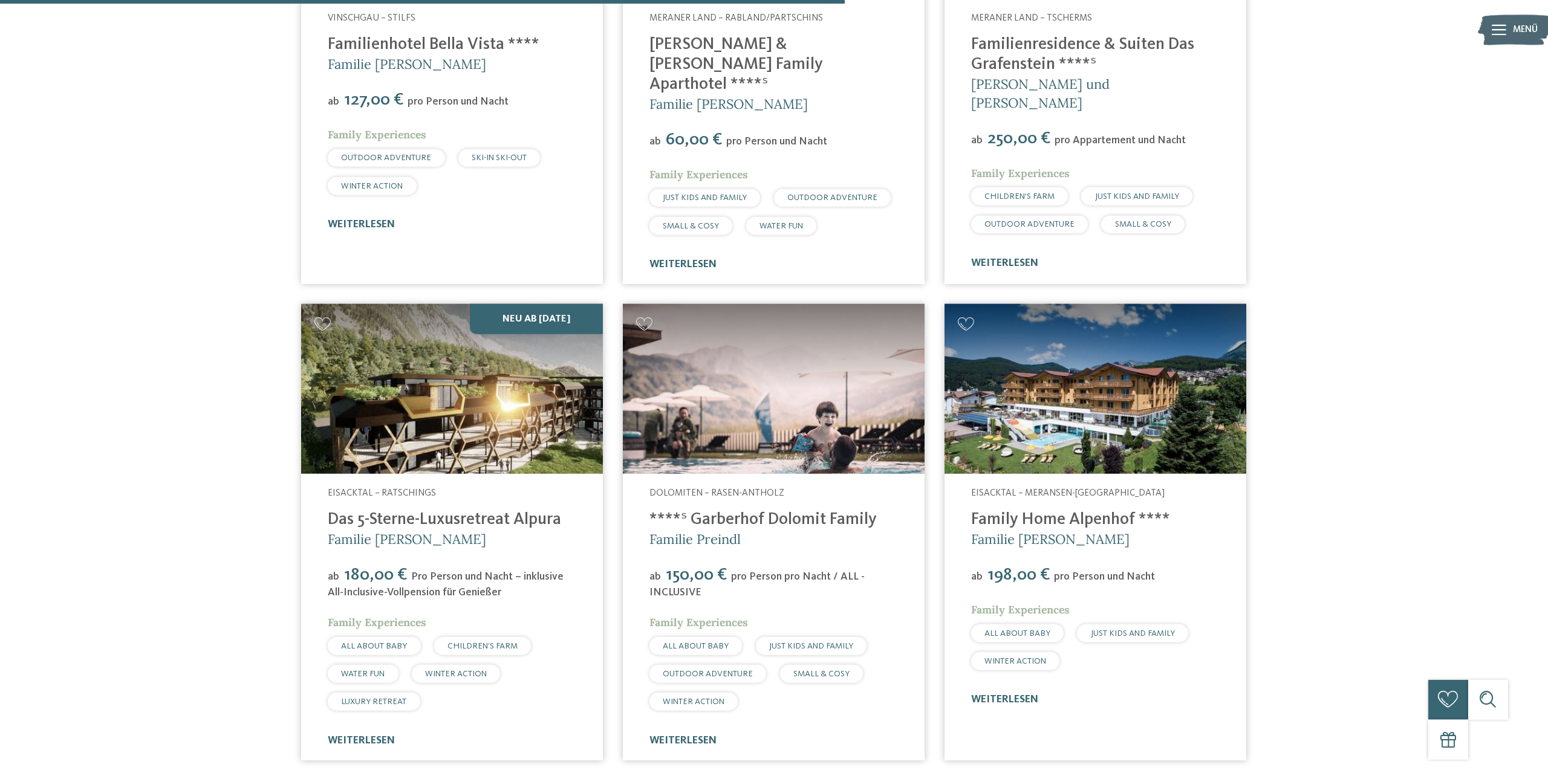
scroll to position [2529, 0]
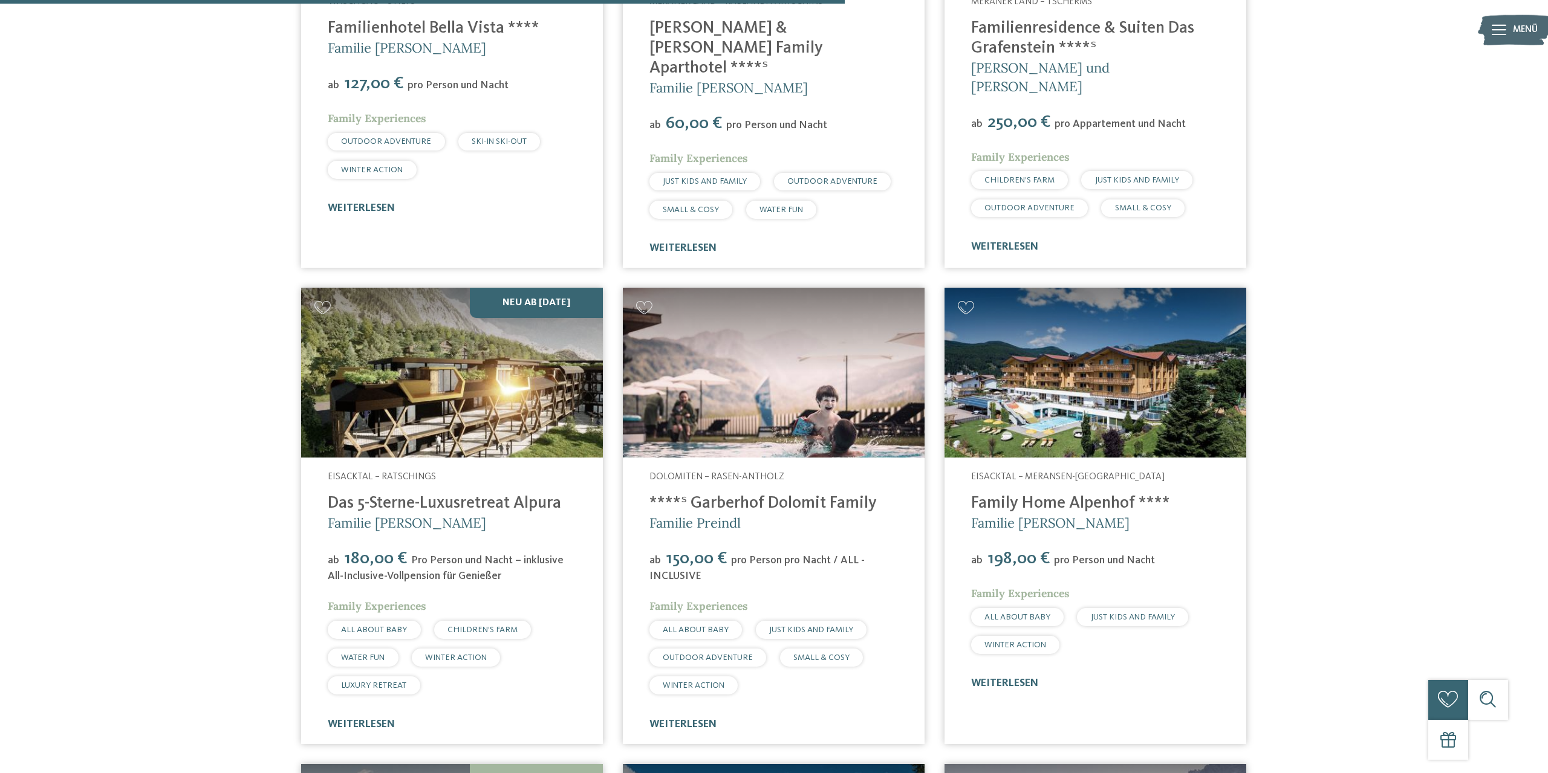
click at [711, 373] on img at bounding box center [774, 373] width 302 height 170
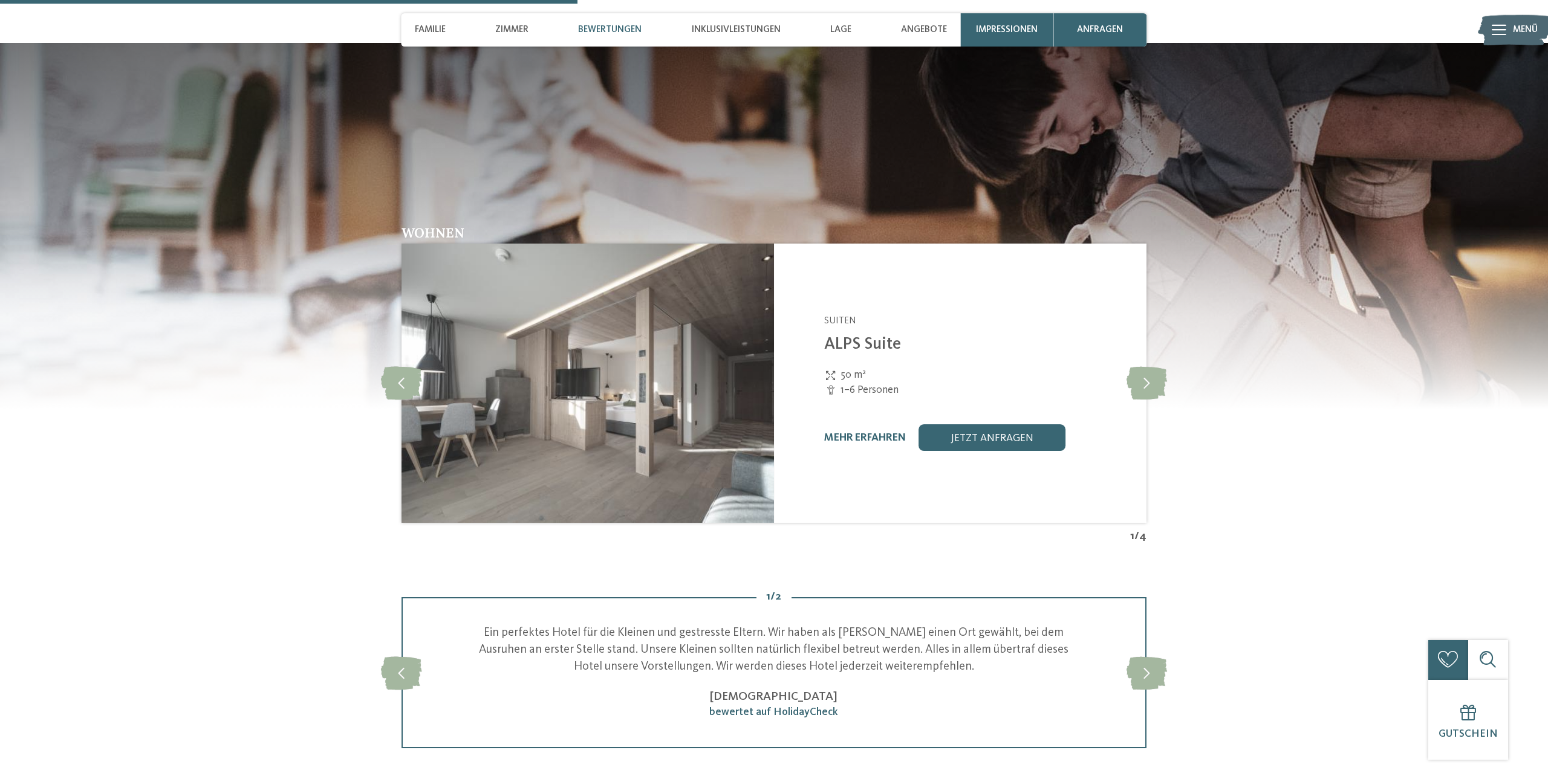
scroll to position [2035, 0]
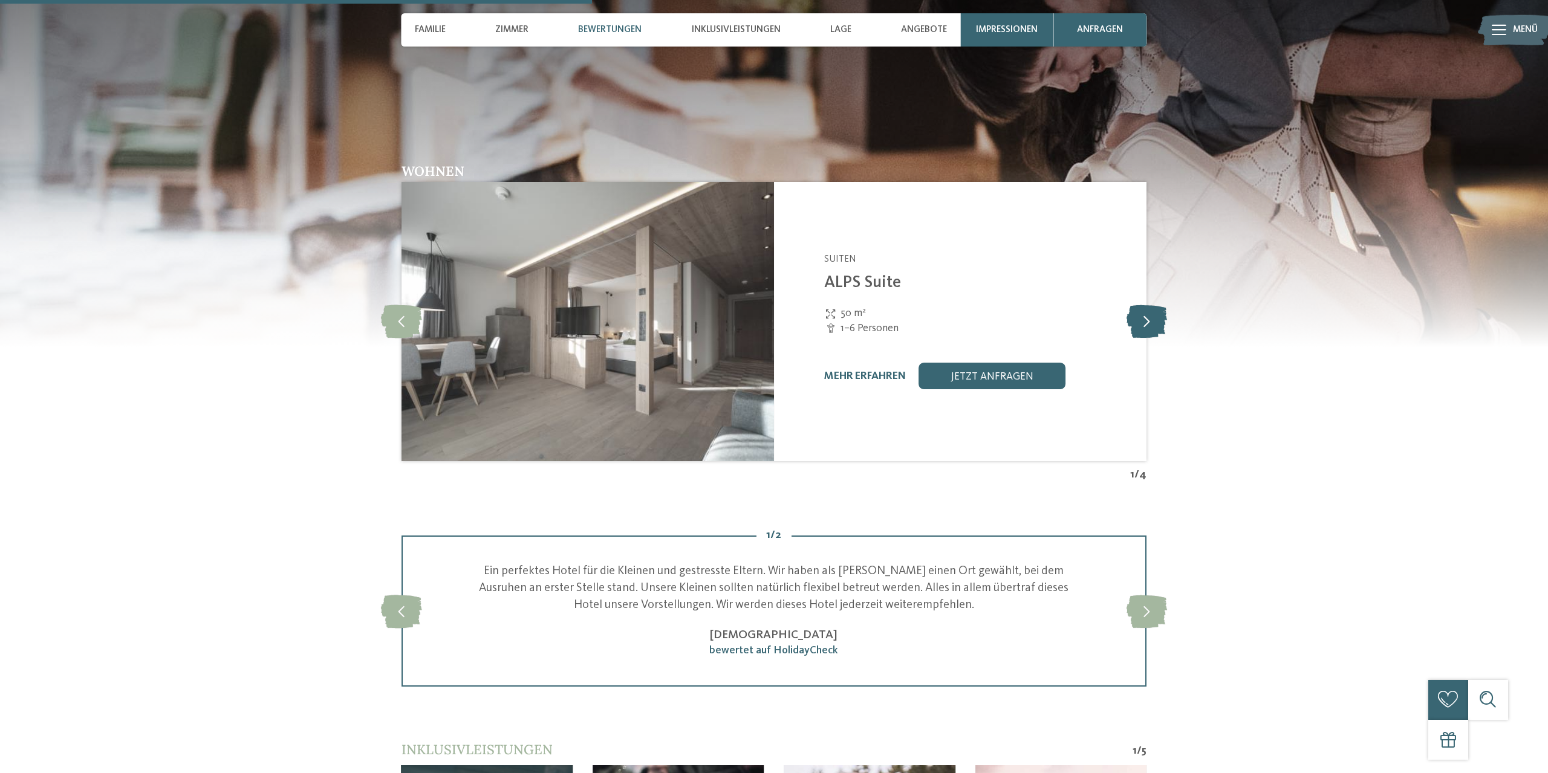
click at [1147, 338] on icon at bounding box center [1147, 321] width 41 height 33
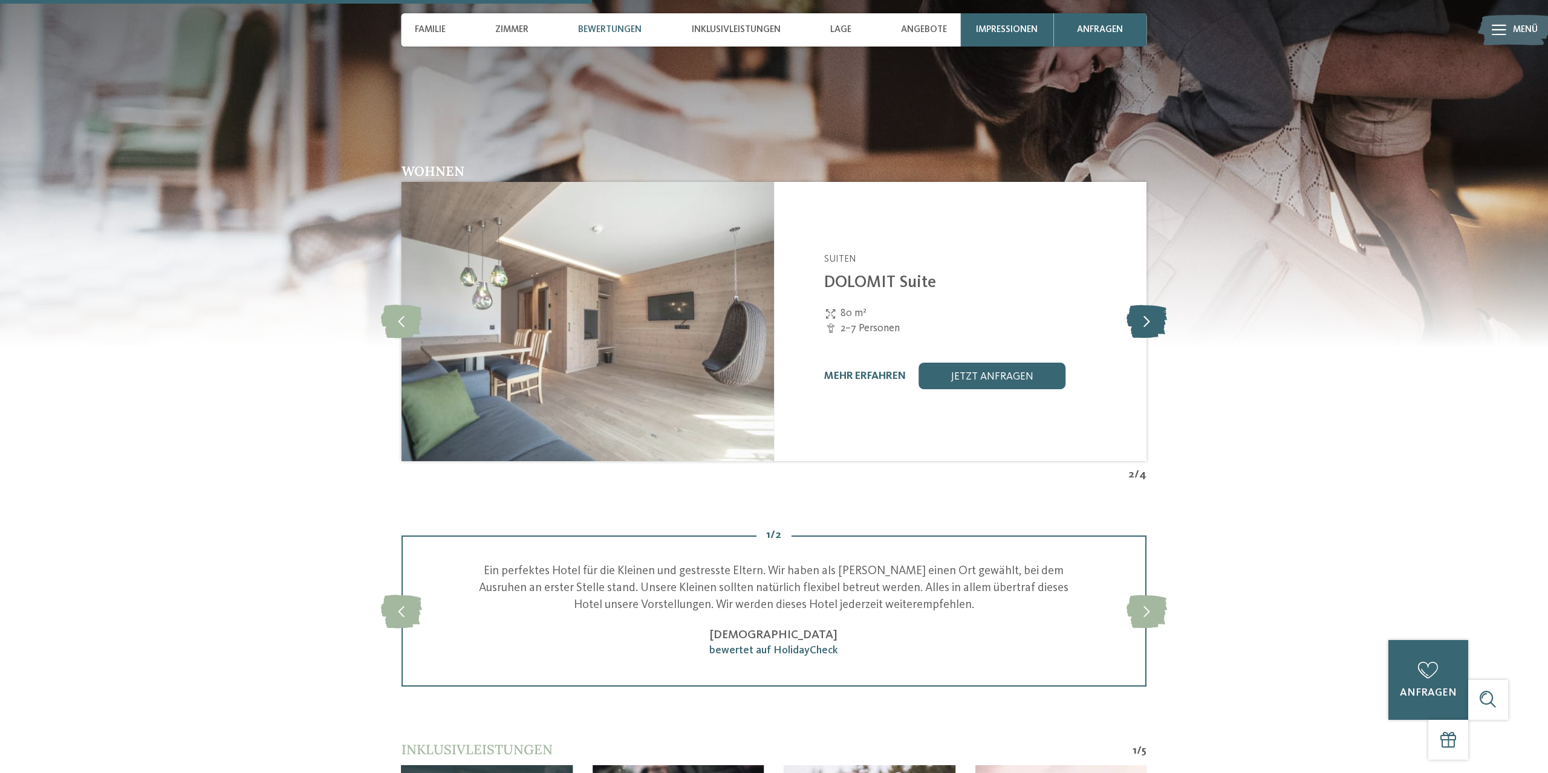
click at [1147, 338] on icon at bounding box center [1147, 321] width 41 height 33
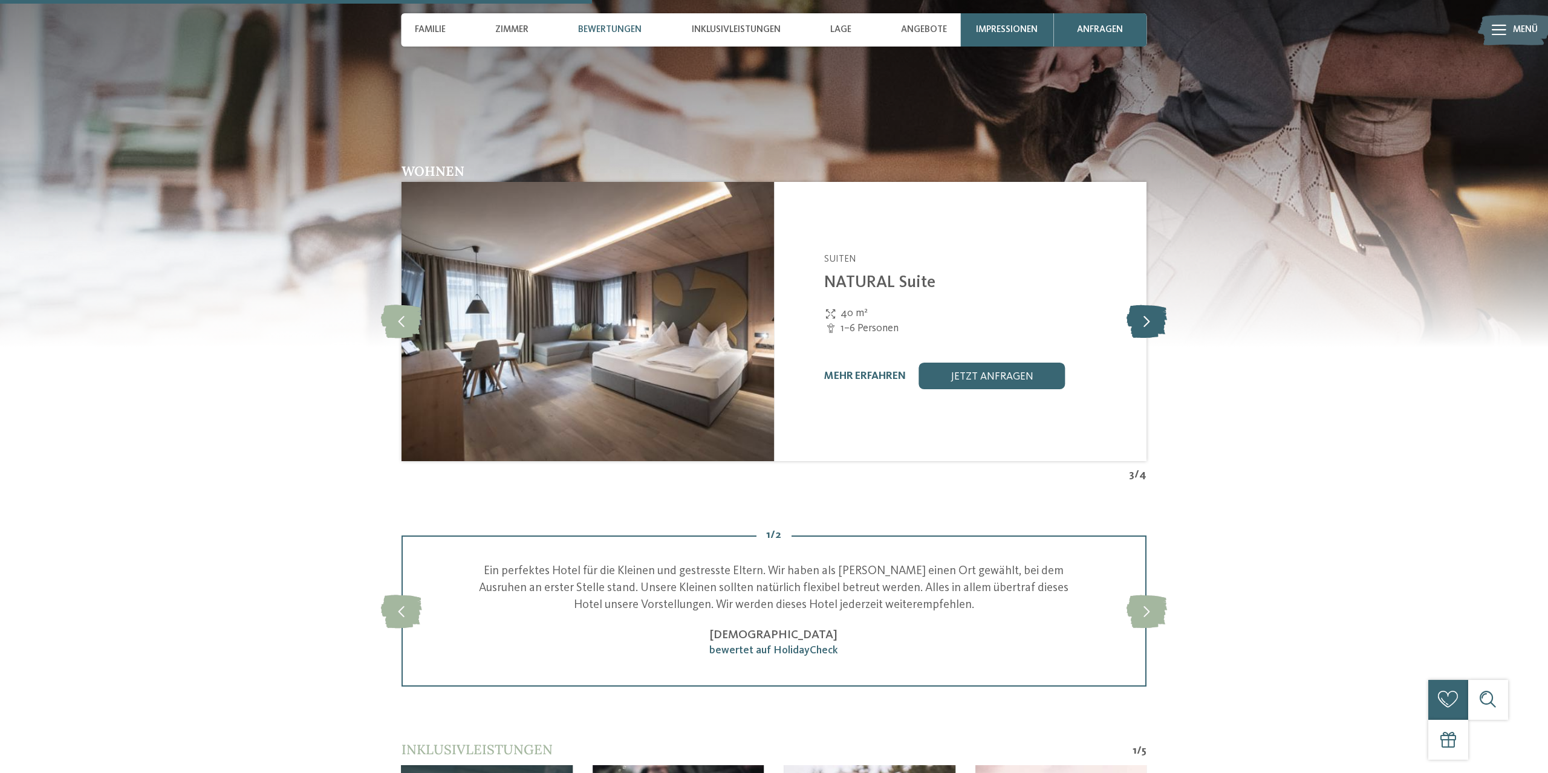
click at [1147, 338] on icon at bounding box center [1147, 321] width 41 height 33
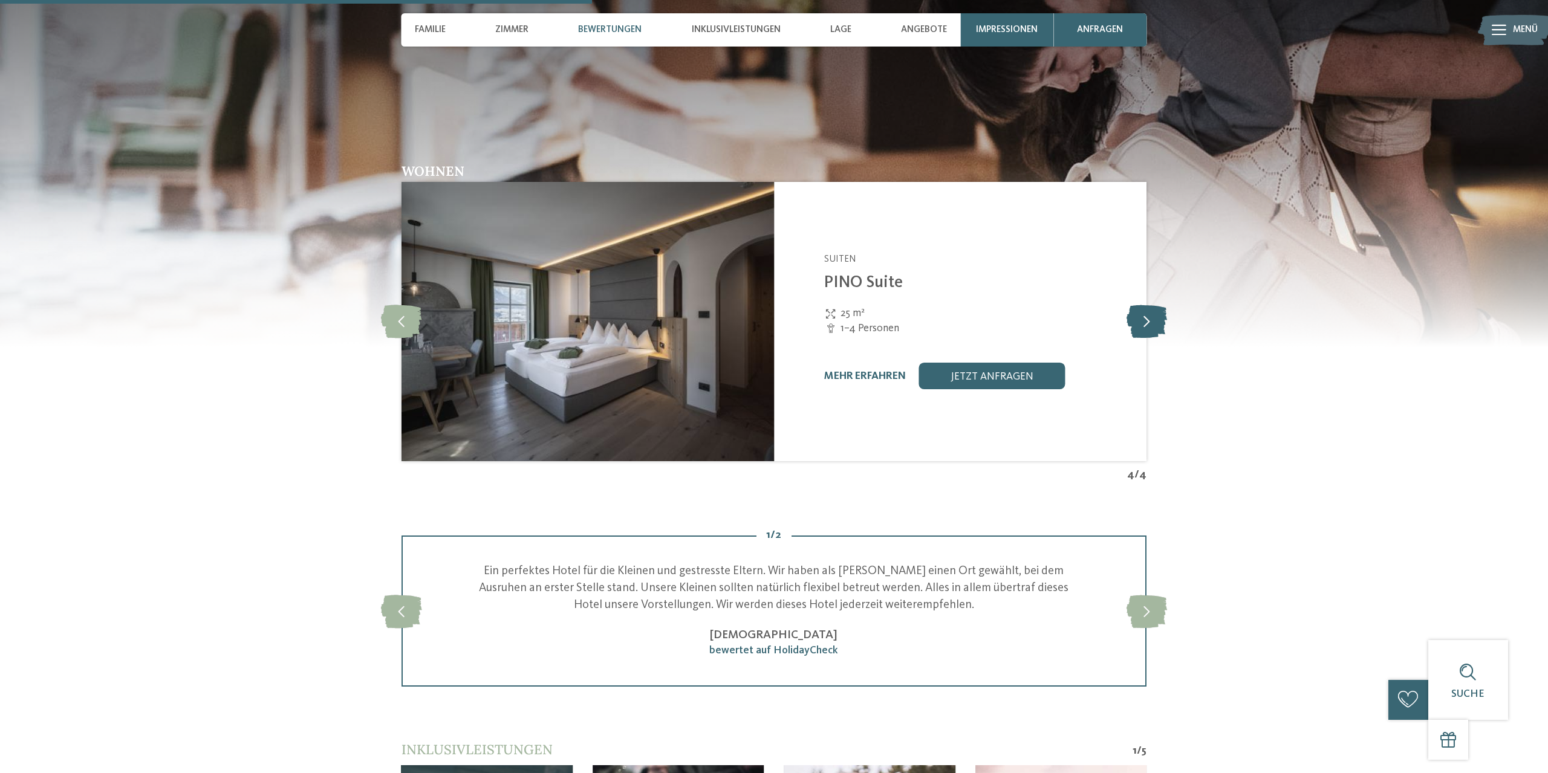
click at [1147, 338] on icon at bounding box center [1147, 321] width 41 height 33
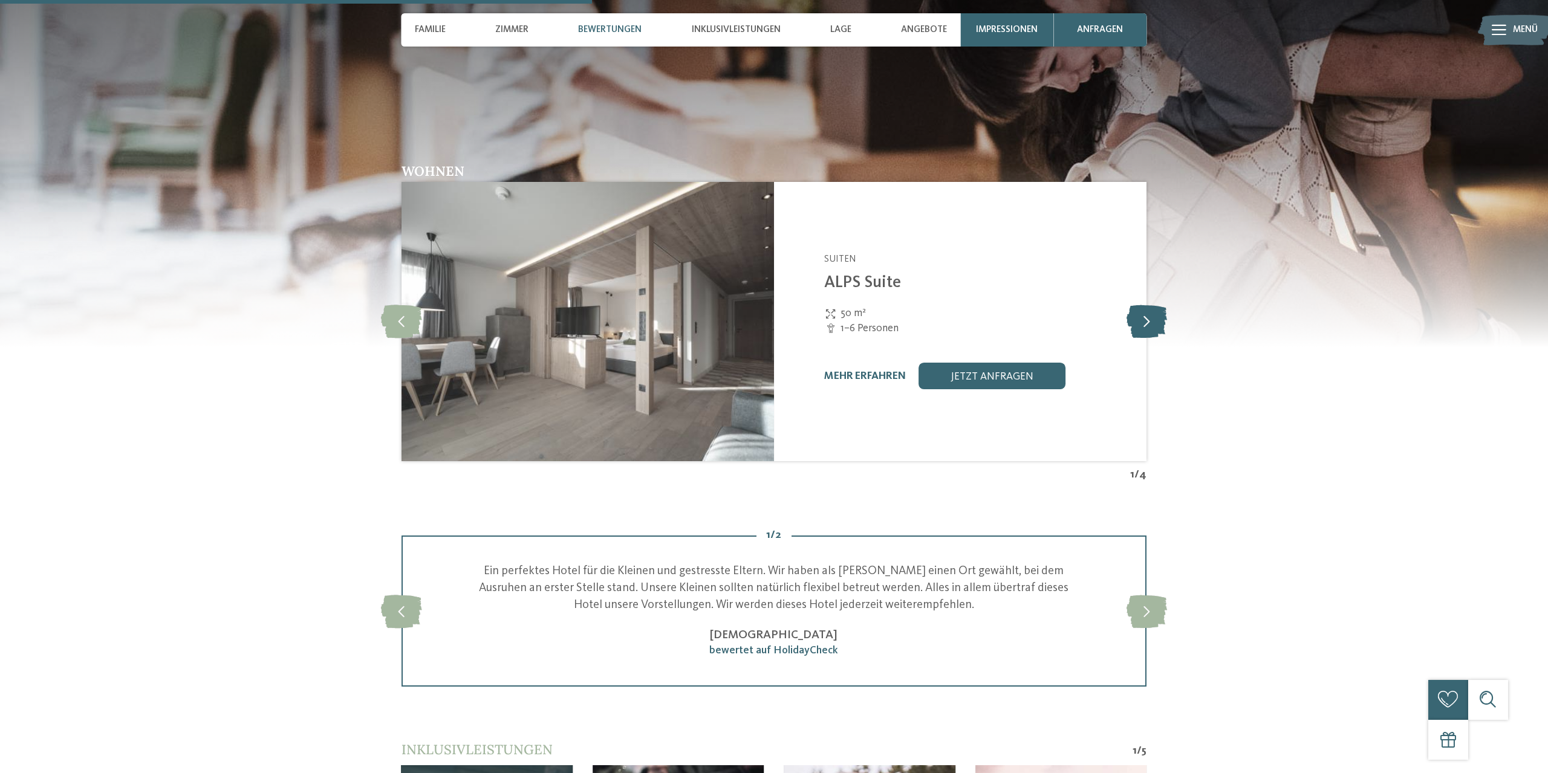
click at [1147, 338] on icon at bounding box center [1147, 321] width 41 height 33
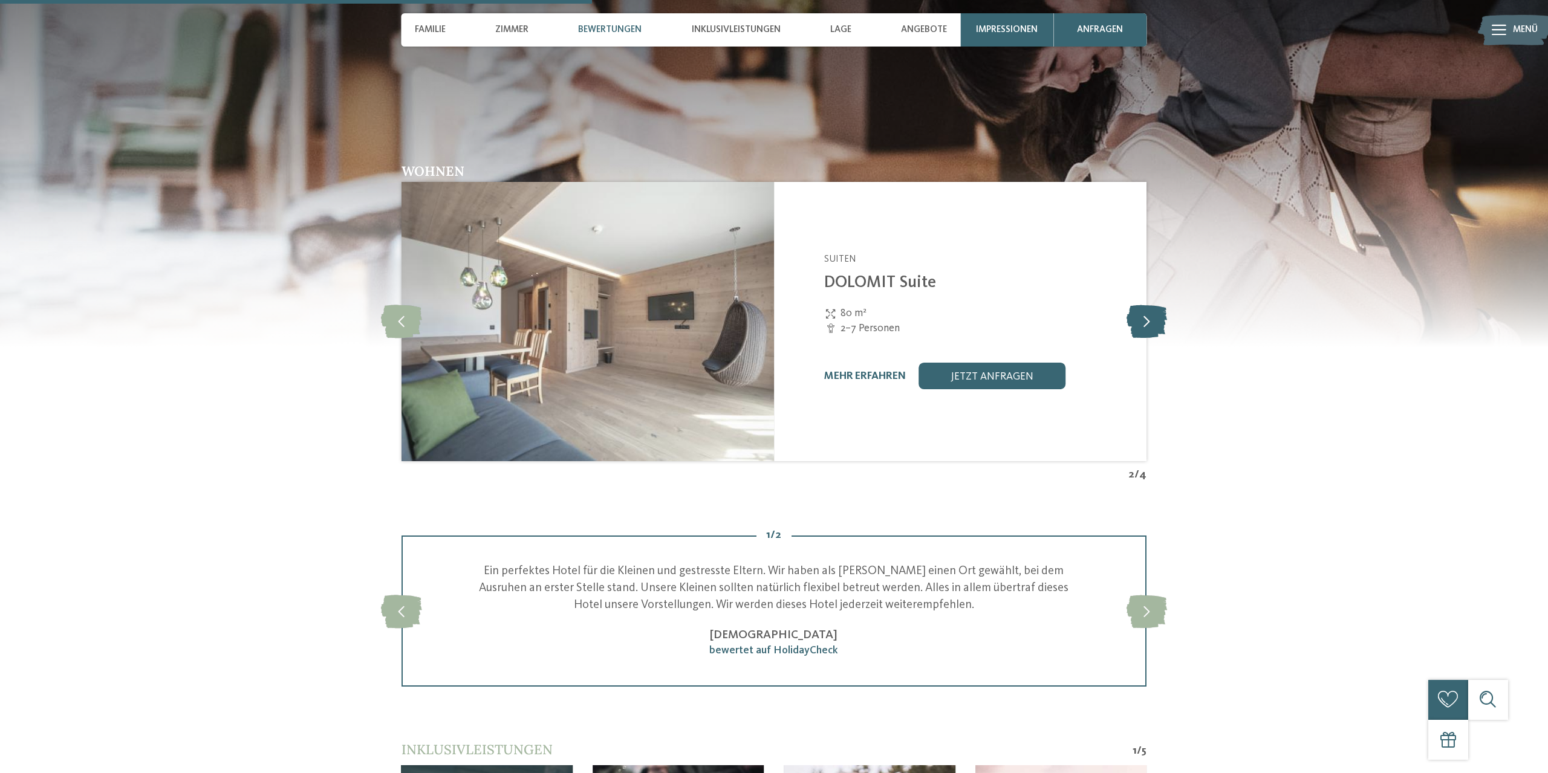
click at [1147, 338] on icon at bounding box center [1147, 321] width 41 height 33
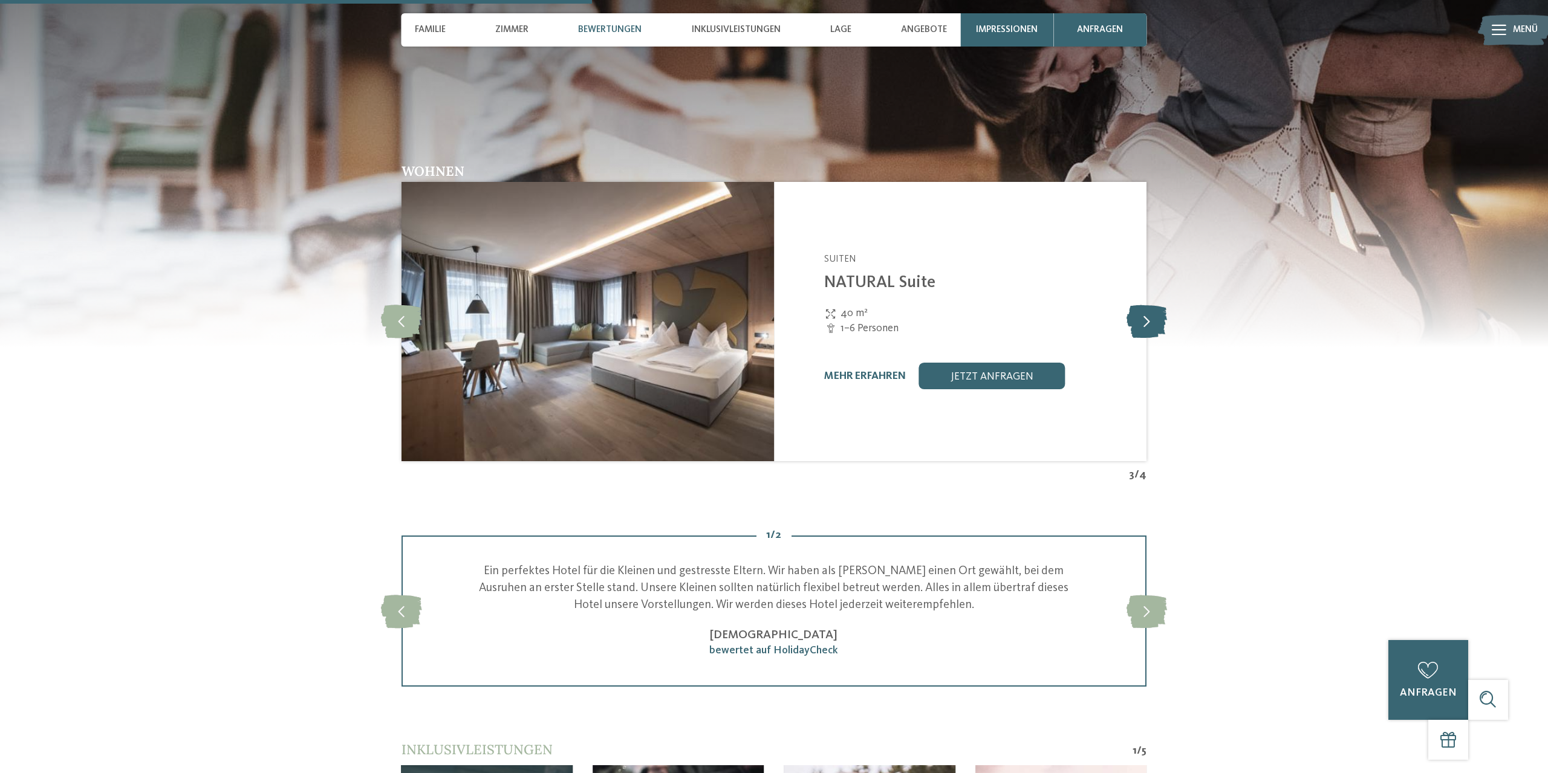
click at [1147, 338] on icon at bounding box center [1147, 321] width 41 height 33
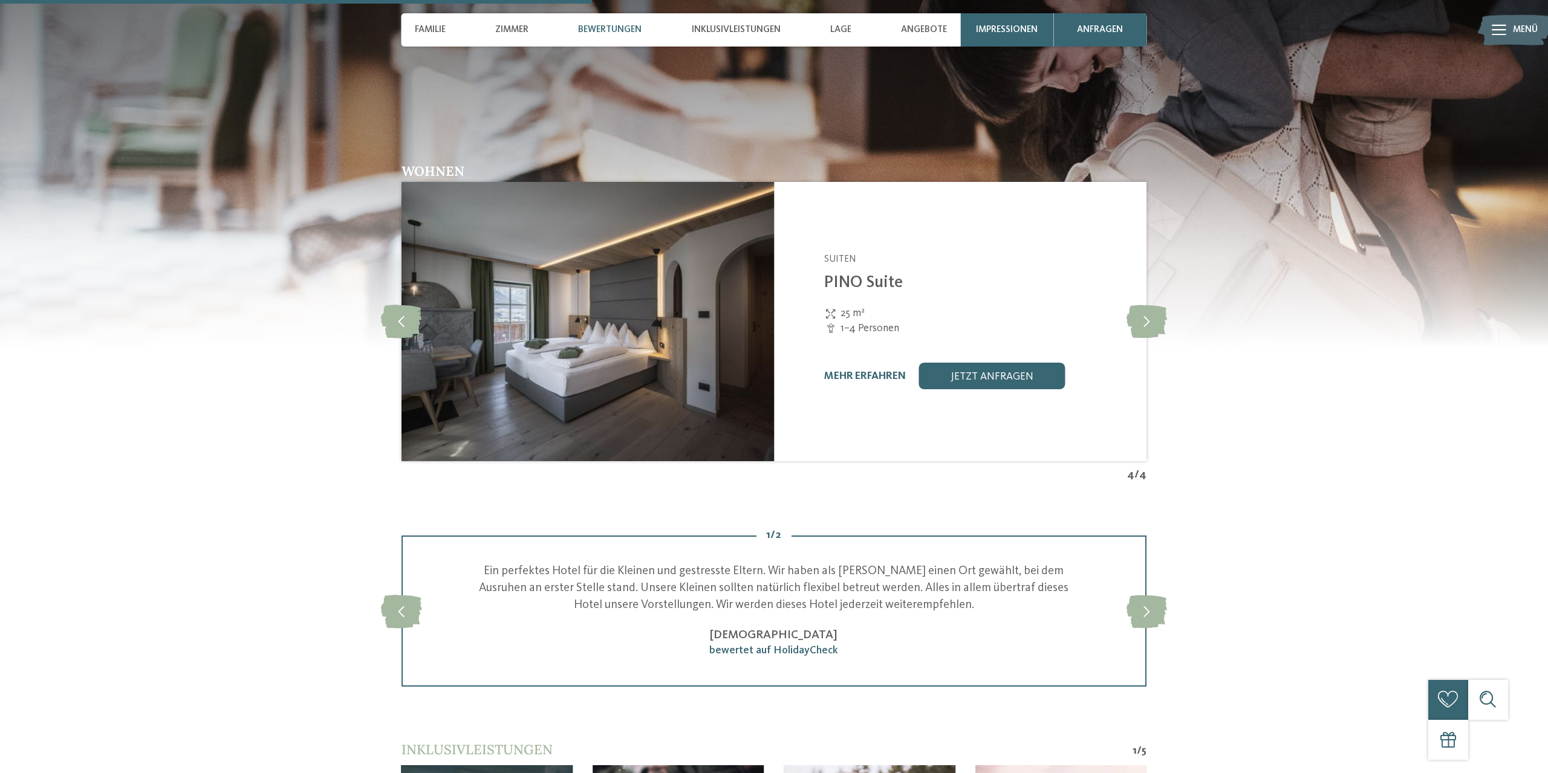
click at [874, 383] on div "mehr erfahren" at bounding box center [865, 376] width 82 height 13
click at [853, 382] on link "mehr erfahren" at bounding box center [865, 376] width 82 height 10
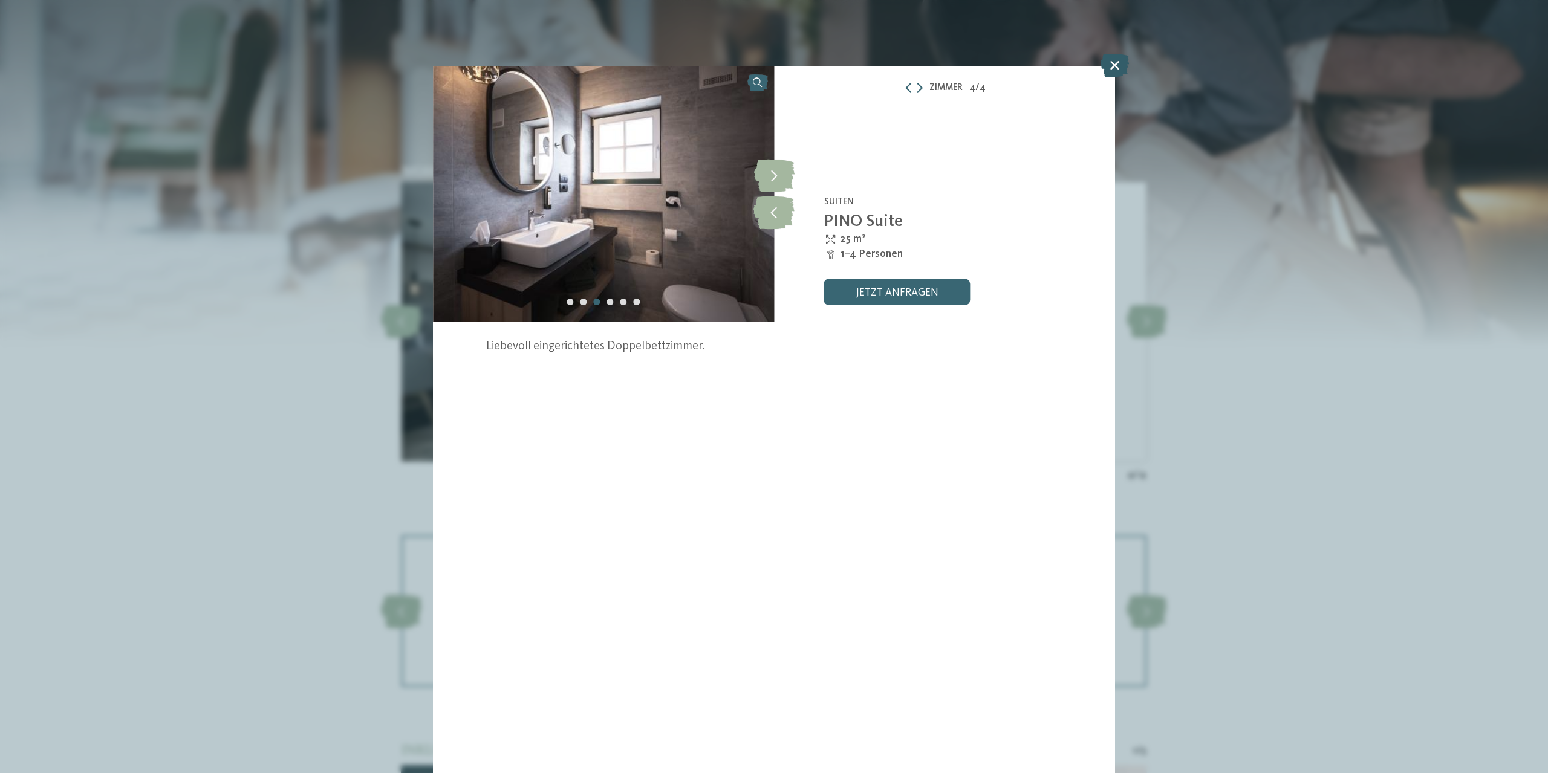
click at [1116, 63] on icon at bounding box center [1115, 65] width 28 height 23
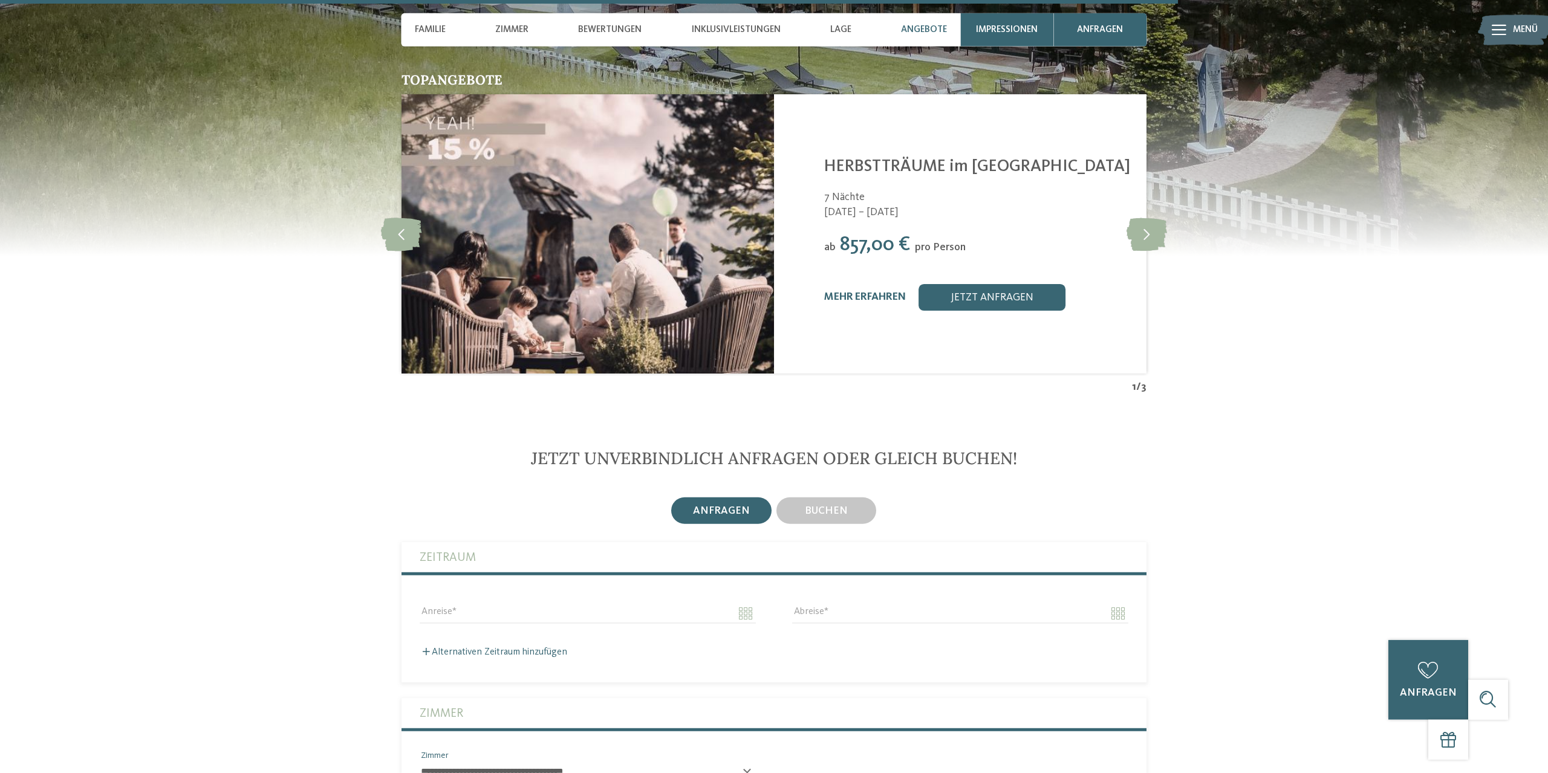
scroll to position [3947, 0]
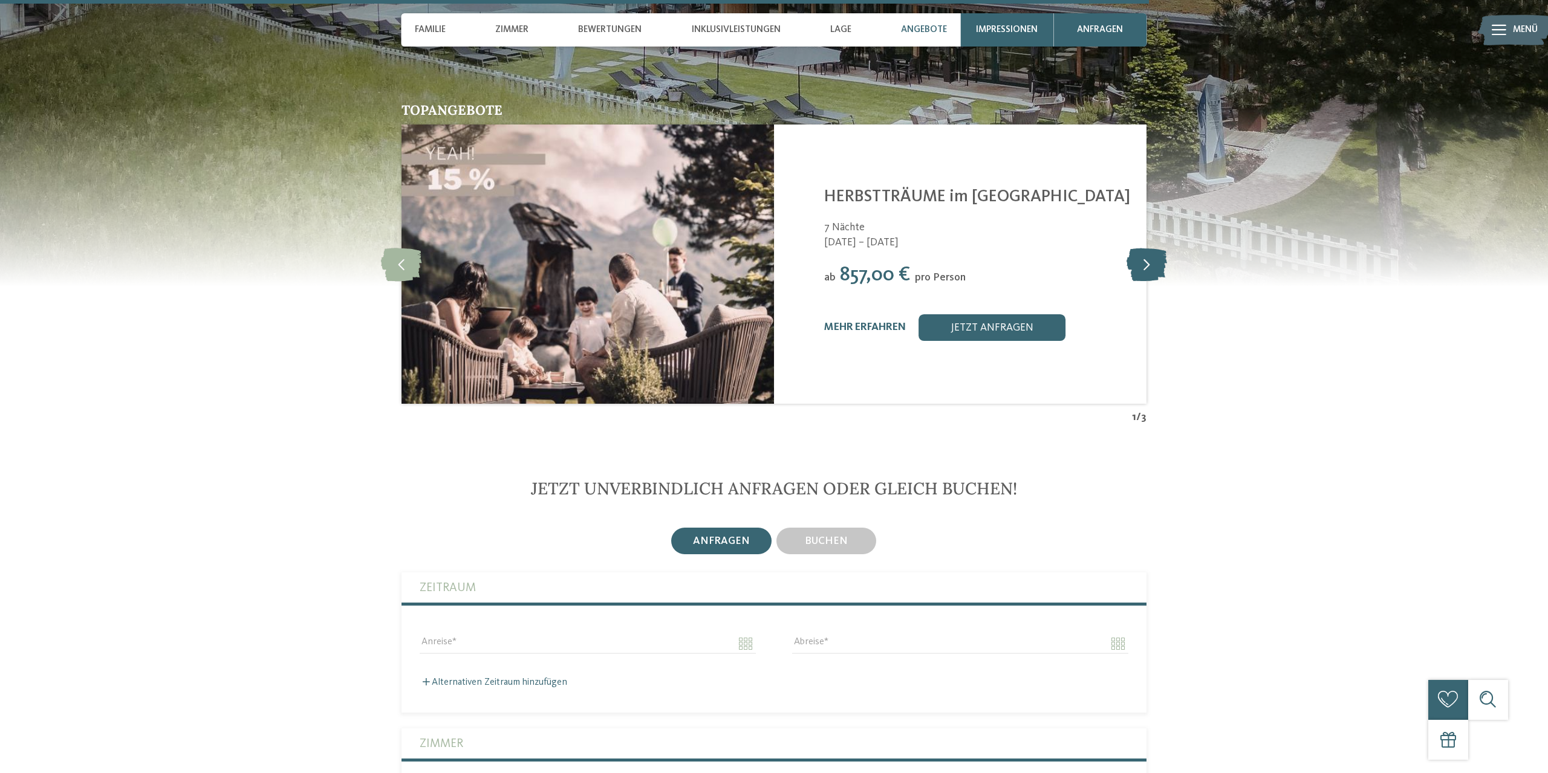
click at [1153, 281] on icon at bounding box center [1147, 263] width 41 height 33
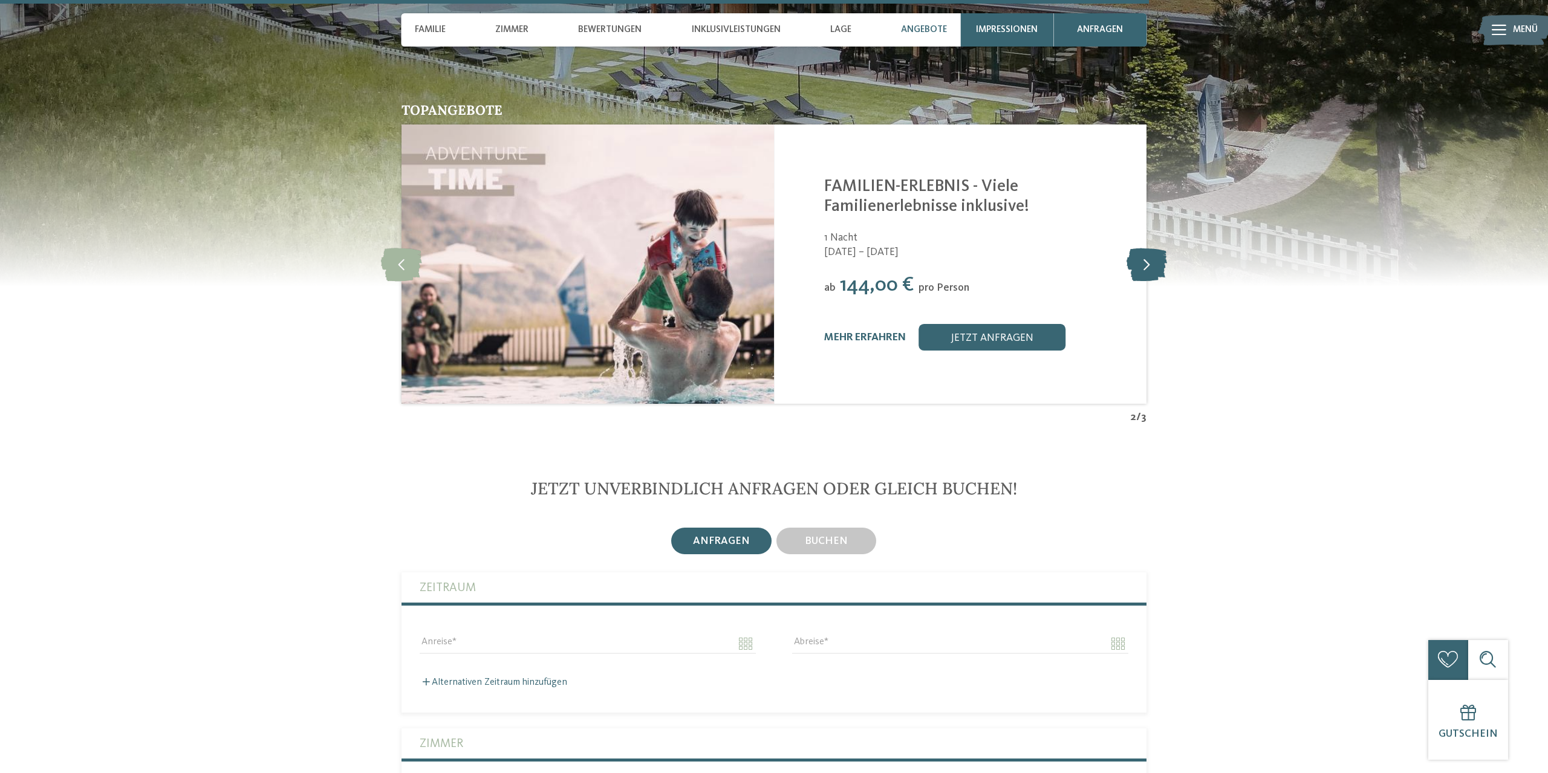
click at [1143, 281] on icon at bounding box center [1147, 263] width 41 height 33
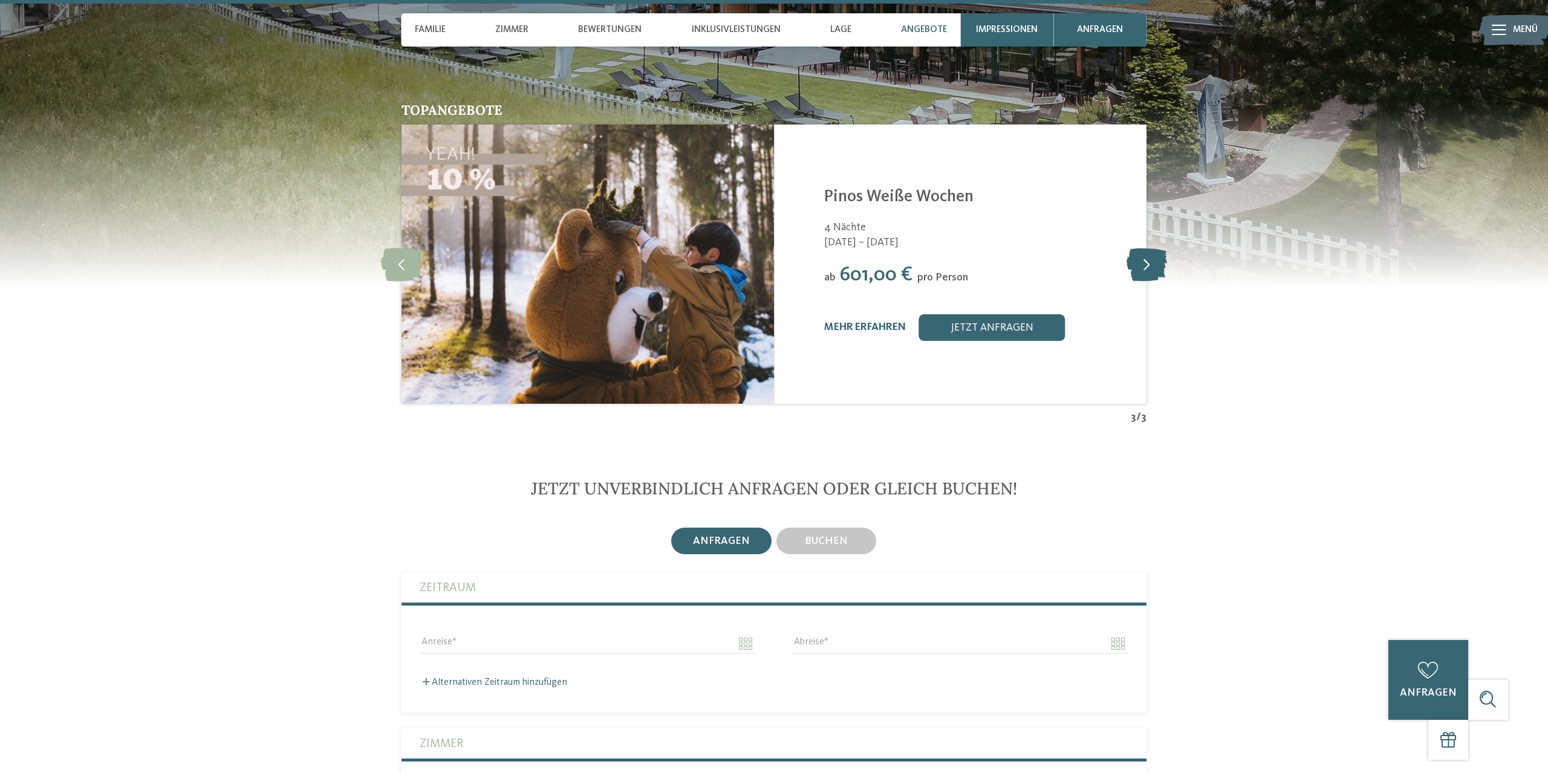
click at [1143, 281] on icon at bounding box center [1147, 263] width 41 height 33
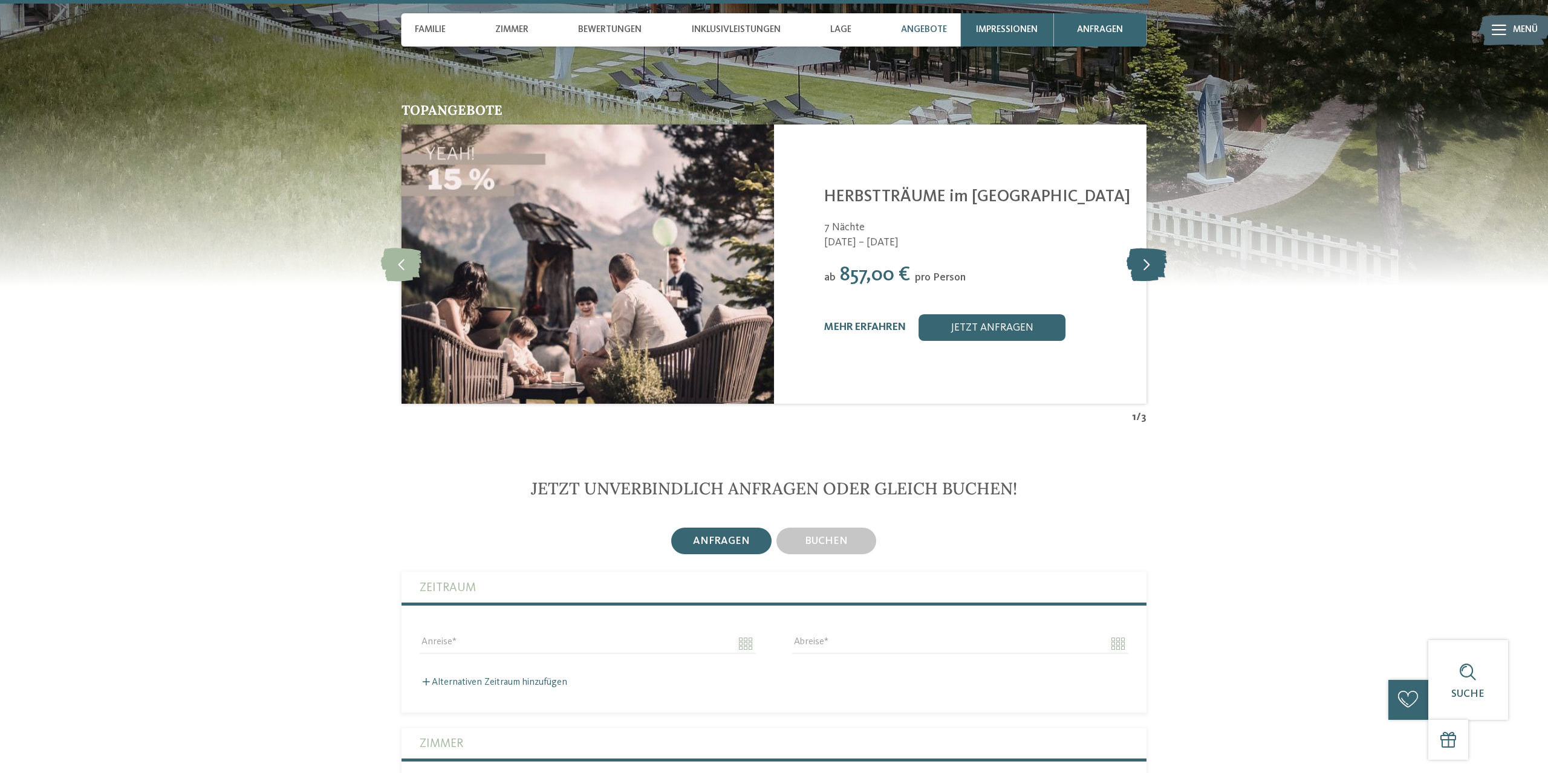
click at [1143, 281] on icon at bounding box center [1147, 263] width 41 height 33
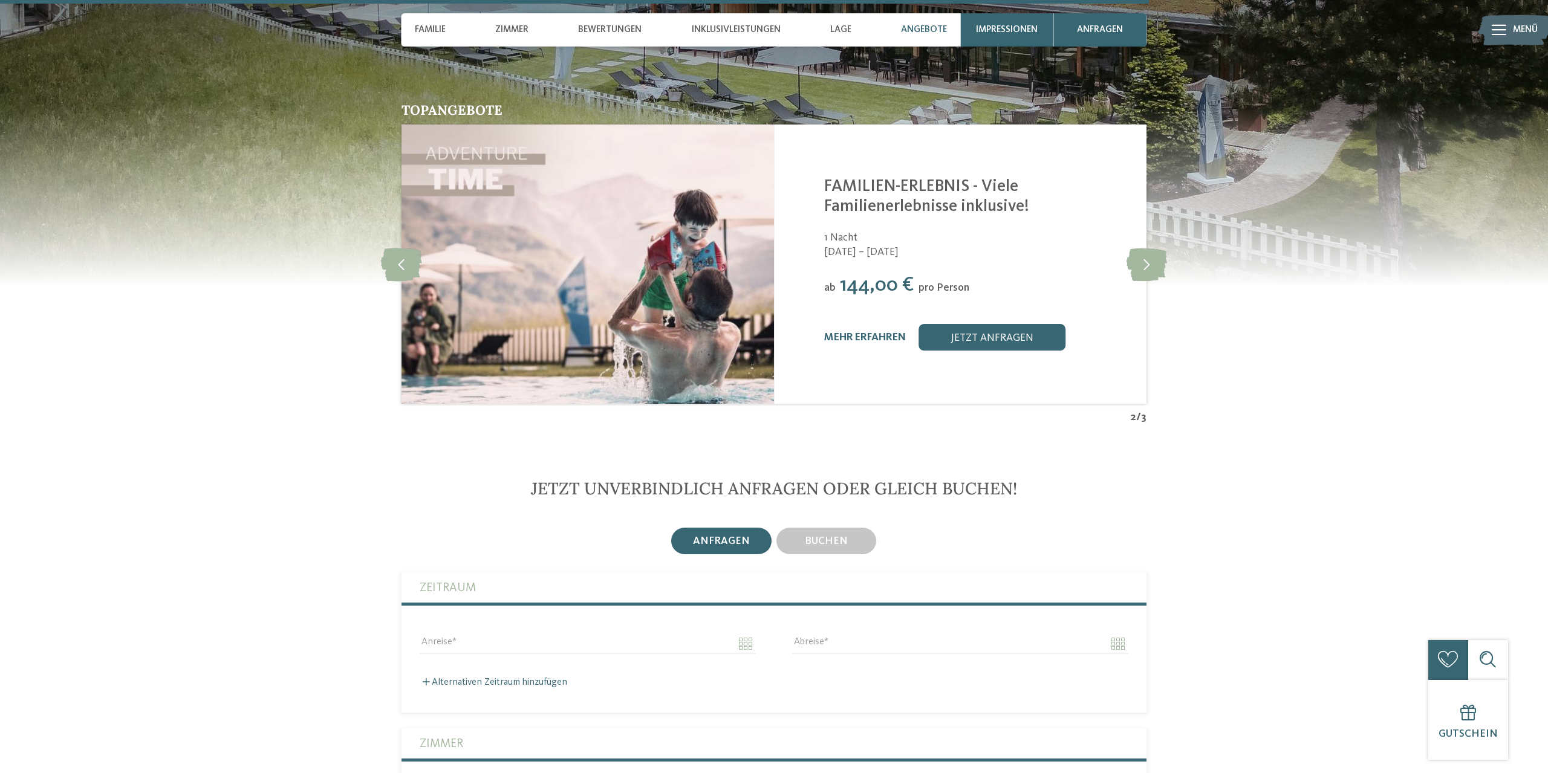
click at [890, 351] on div "mehr erfahren jetzt anfragen" at bounding box center [977, 337] width 306 height 27
click at [864, 343] on link "mehr erfahren" at bounding box center [865, 338] width 82 height 10
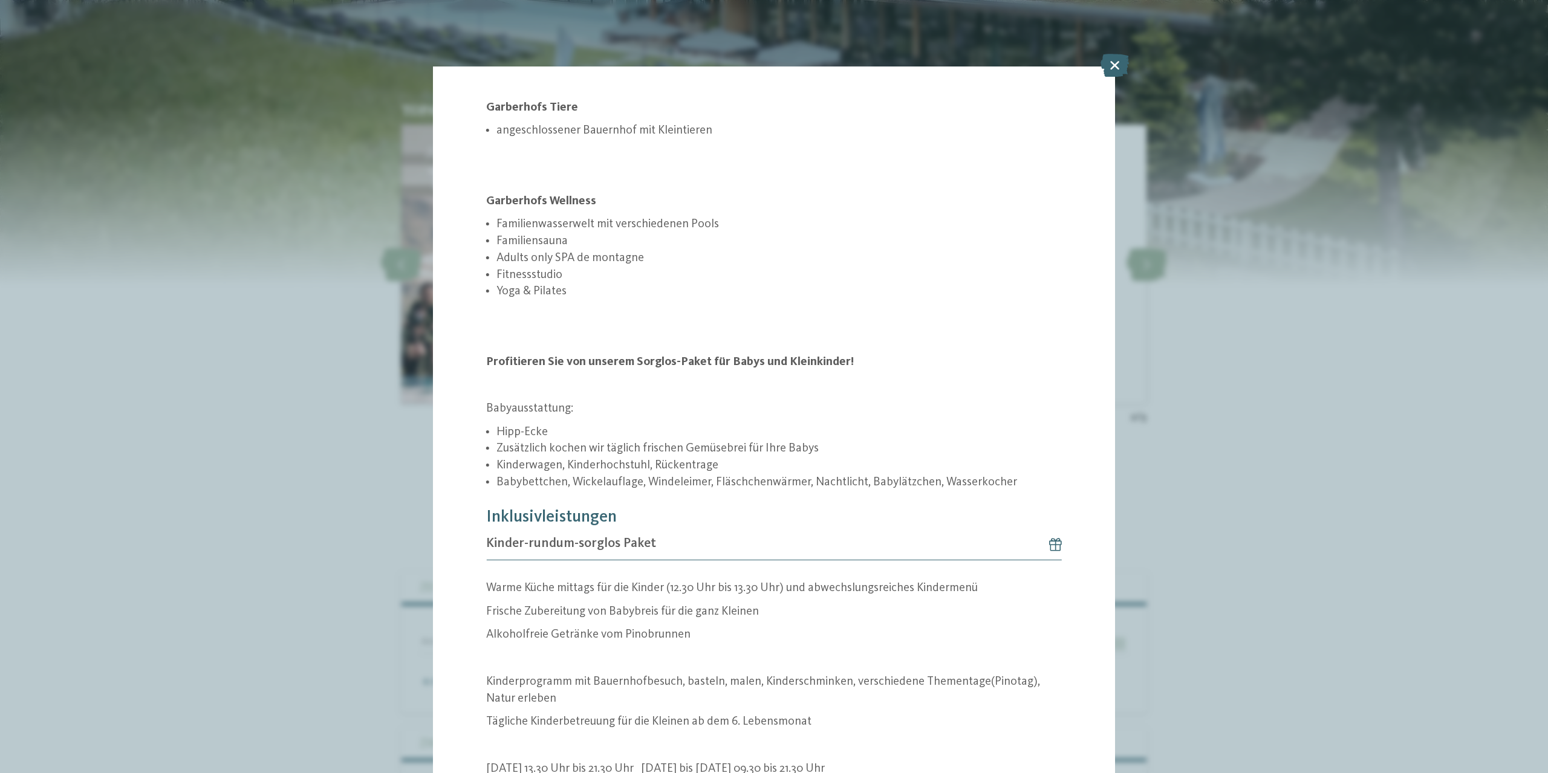
scroll to position [372, 0]
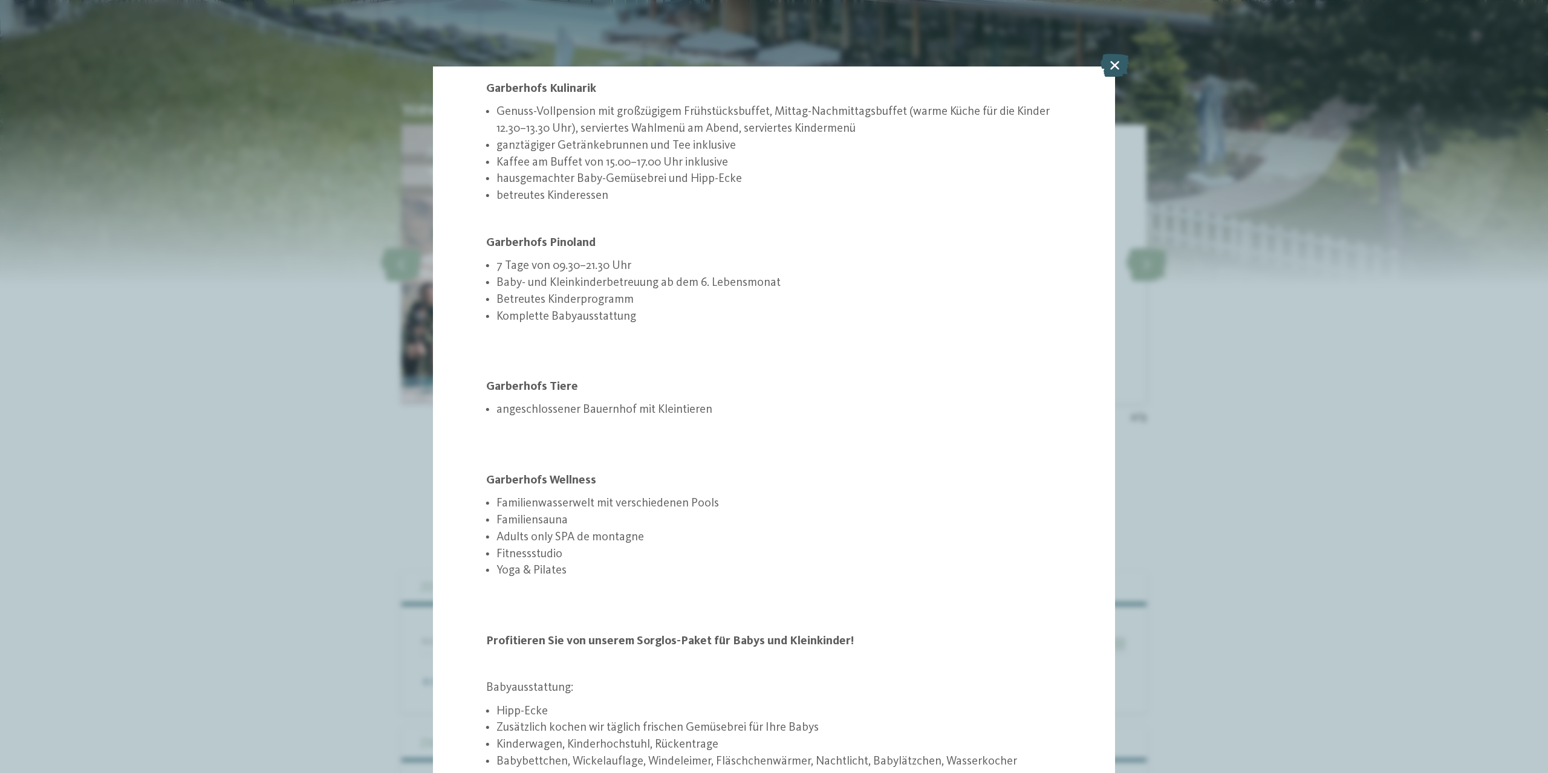
click at [1114, 65] on icon at bounding box center [1115, 65] width 28 height 23
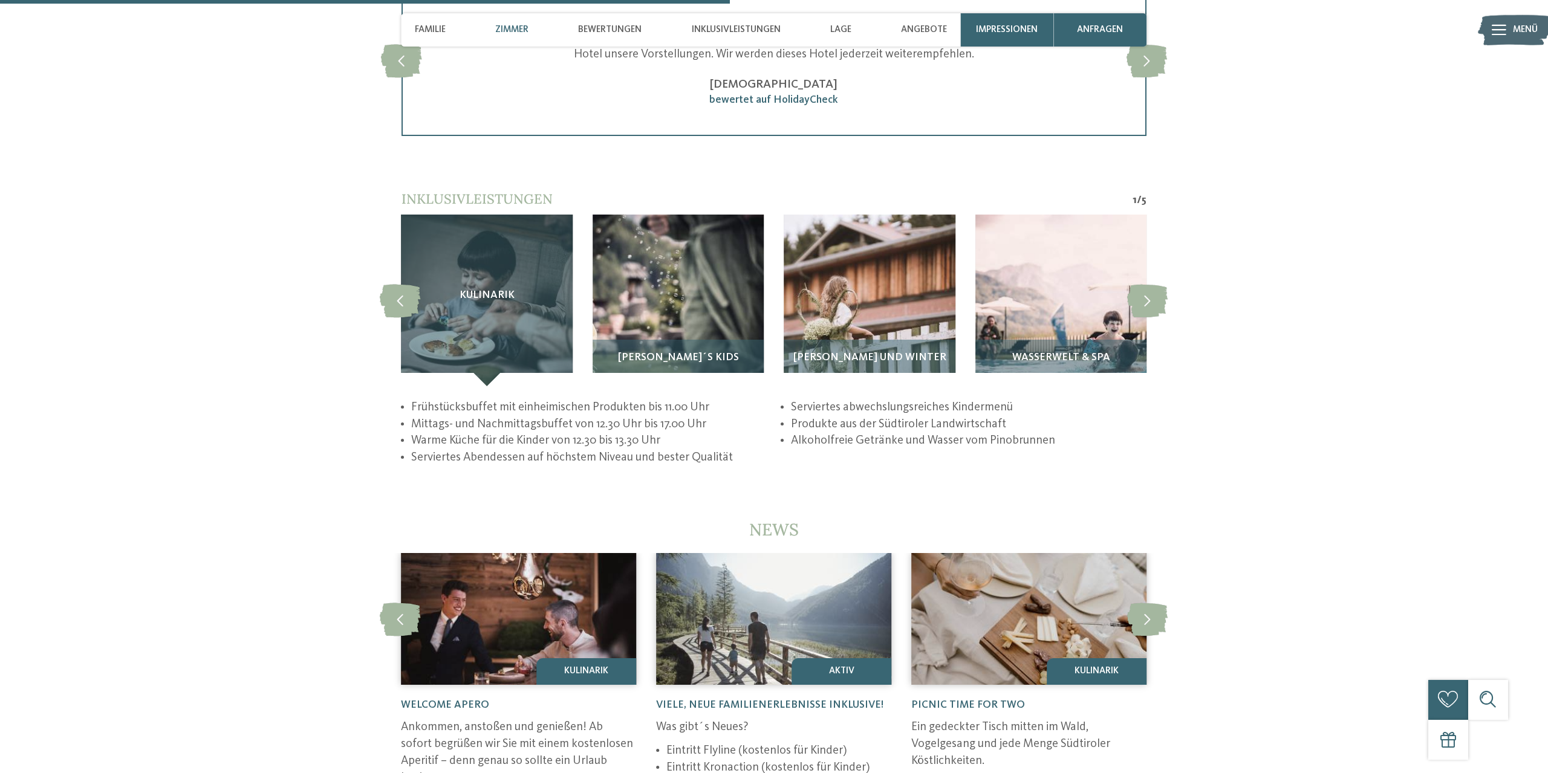
scroll to position [2467, 0]
